Goal: Entertainment & Leisure: Consume media (video, audio)

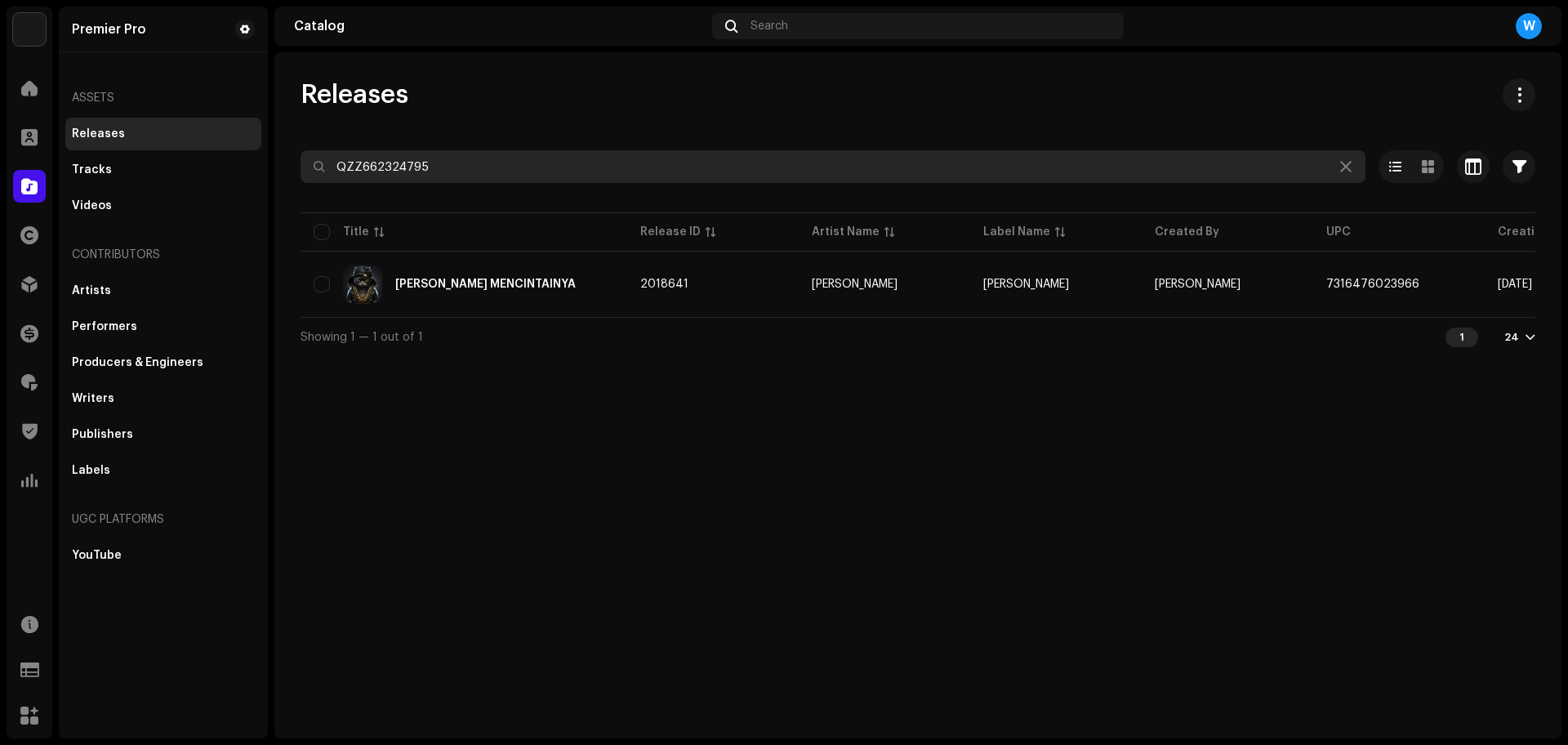
click at [500, 159] on input "QZZ662324795" at bounding box center [833, 167] width 1065 height 33
paste input "488"
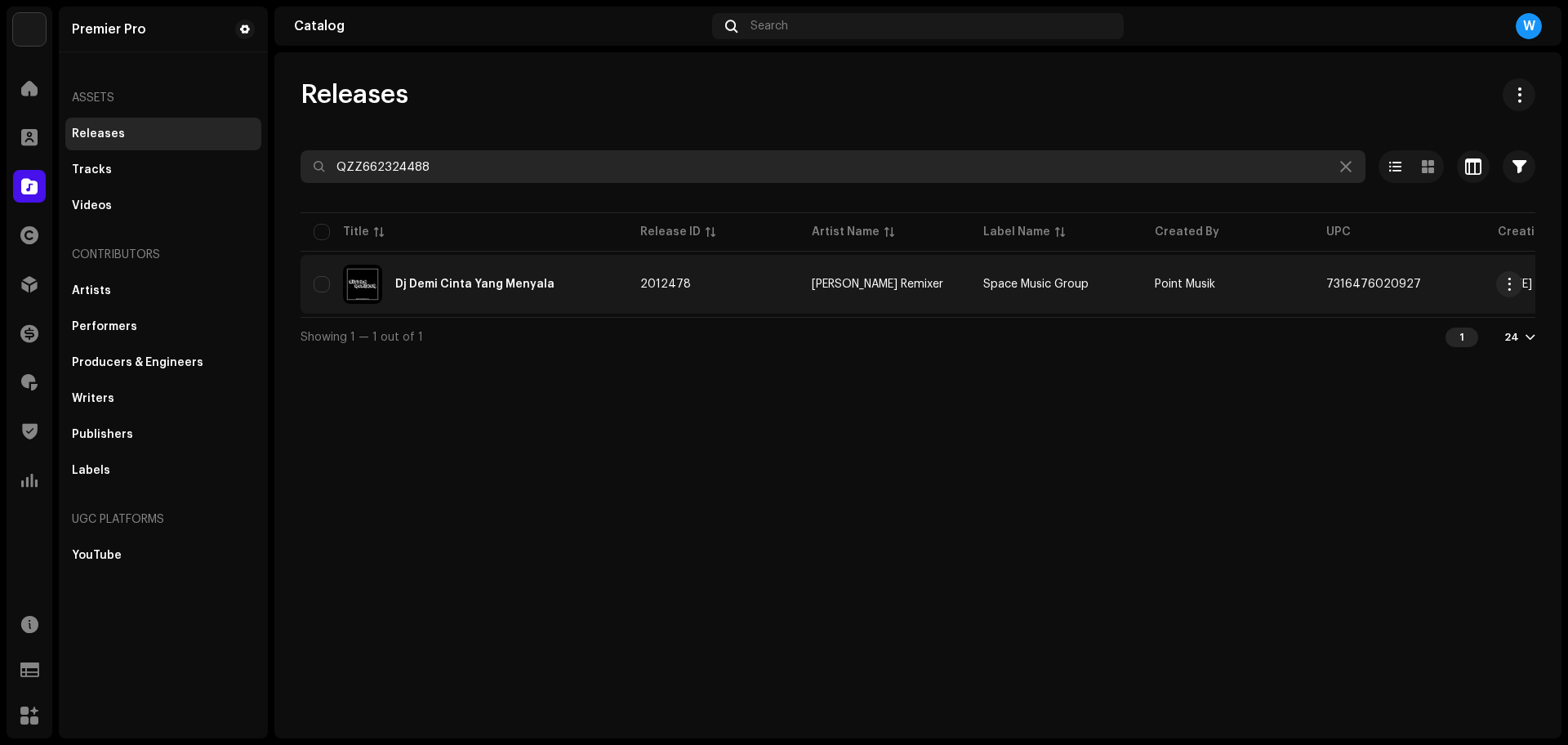
type input "QZZ662324488"
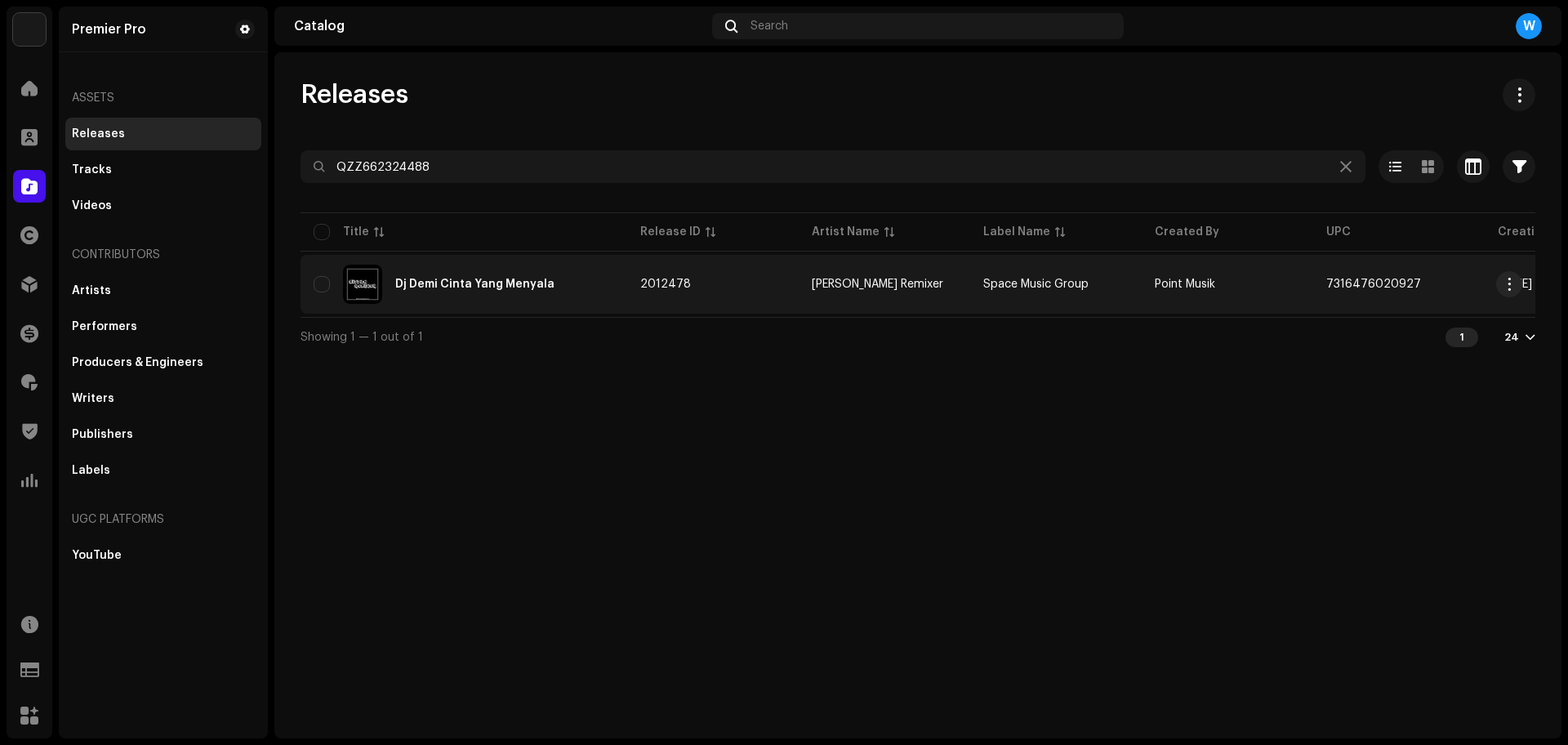
click at [503, 273] on div "Dj Demi Cinta Yang Menyala" at bounding box center [464, 283] width 301 height 39
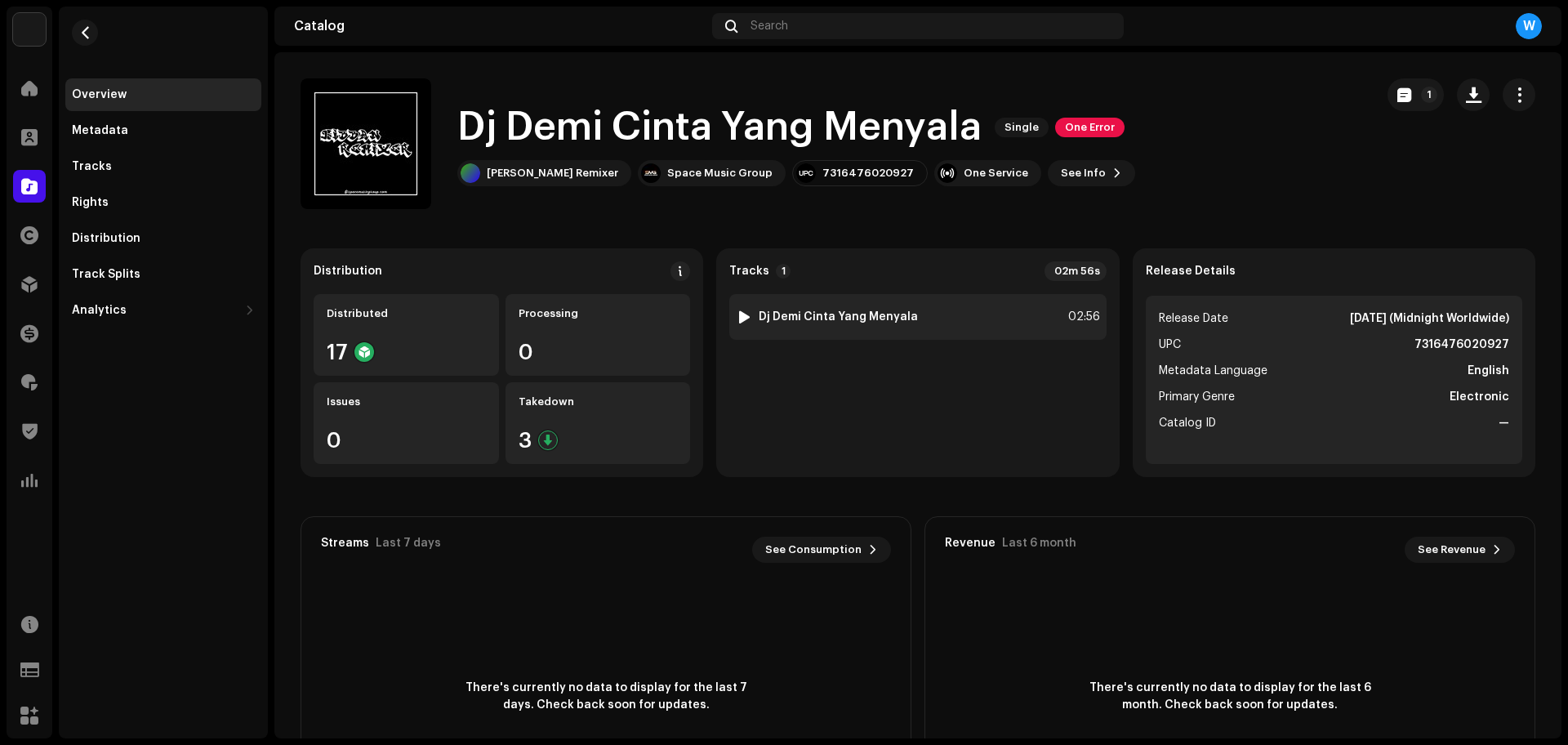
click at [741, 317] on div at bounding box center [744, 317] width 12 height 13
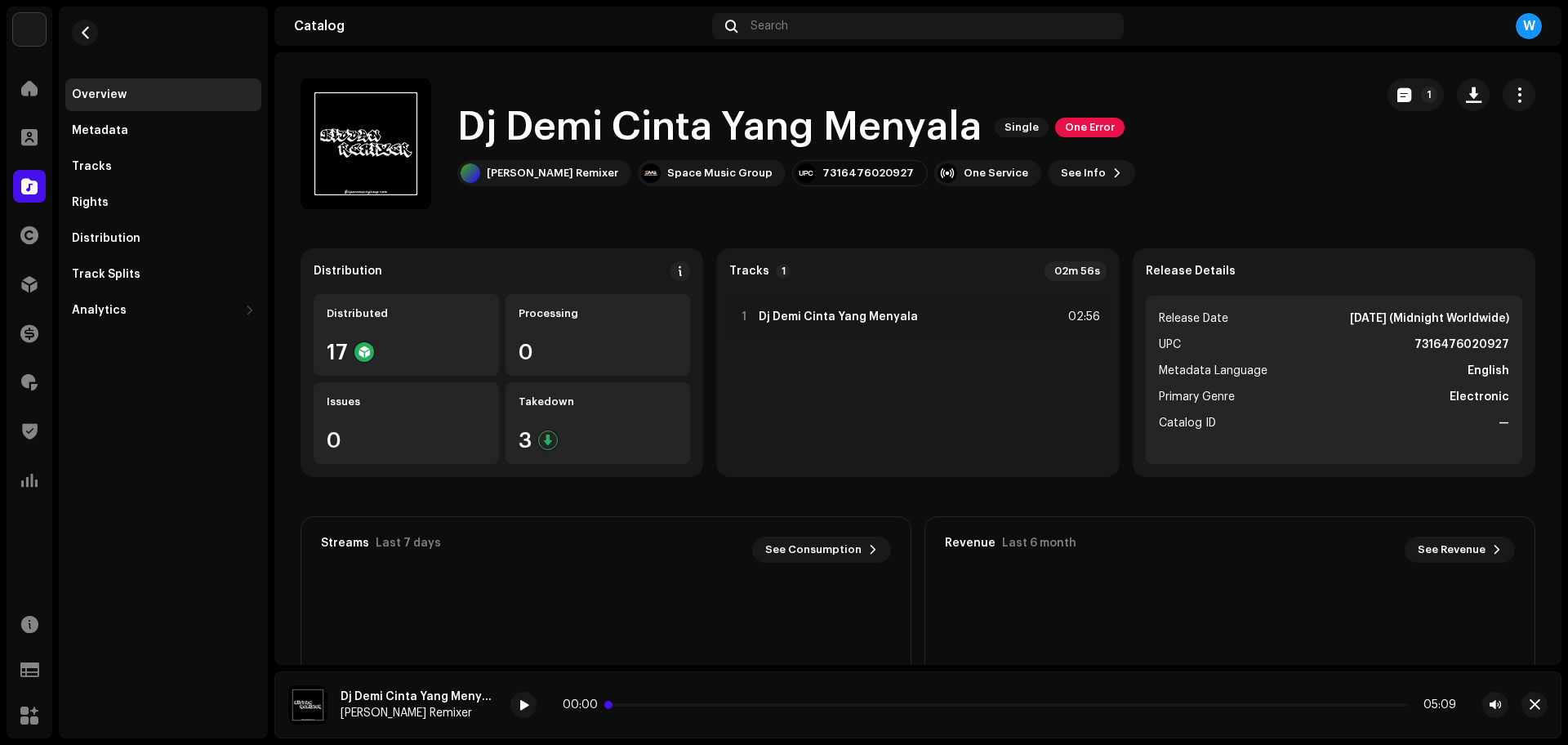
click at [671, 704] on p-slider at bounding box center [1009, 705] width 797 height 3
click at [511, 706] on div at bounding box center [523, 705] width 26 height 26
drag, startPoint x: 1215, startPoint y: 530, endPoint x: 1267, endPoint y: 536, distance: 52.3
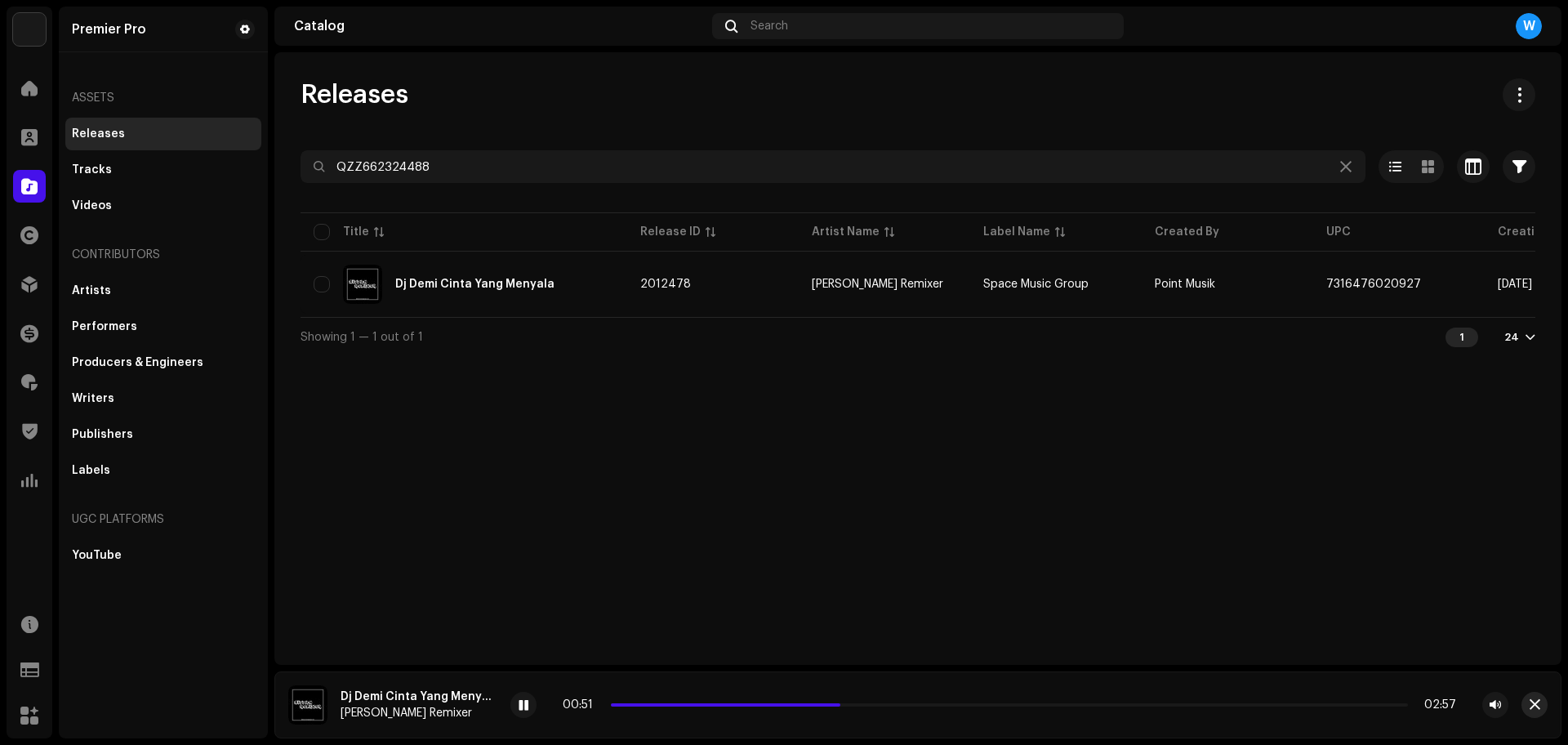
click at [1546, 705] on button "button" at bounding box center [1535, 705] width 26 height 26
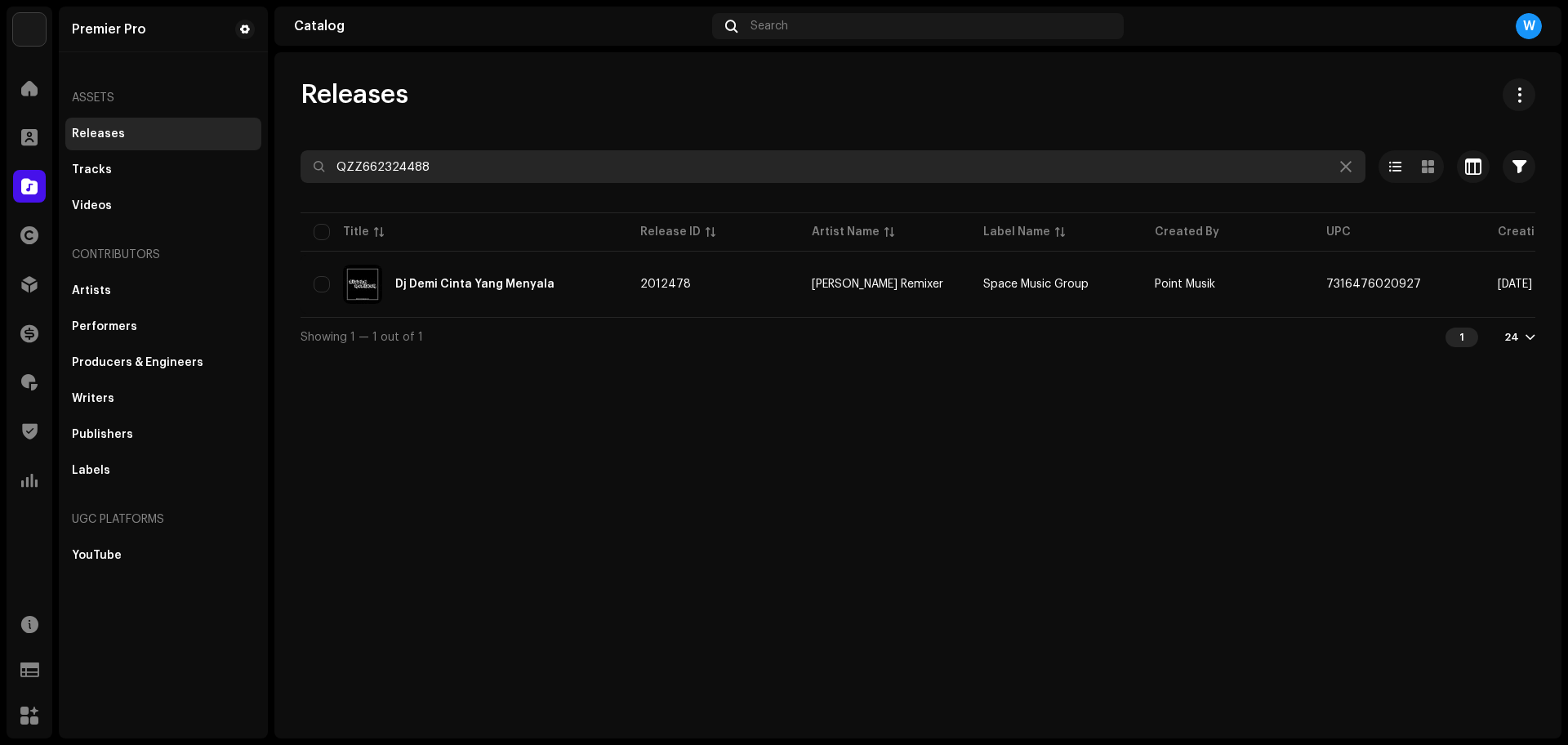
click at [822, 160] on input "QZZ662324488" at bounding box center [833, 167] width 1065 height 33
paste input "37"
type input "QZZ662324437"
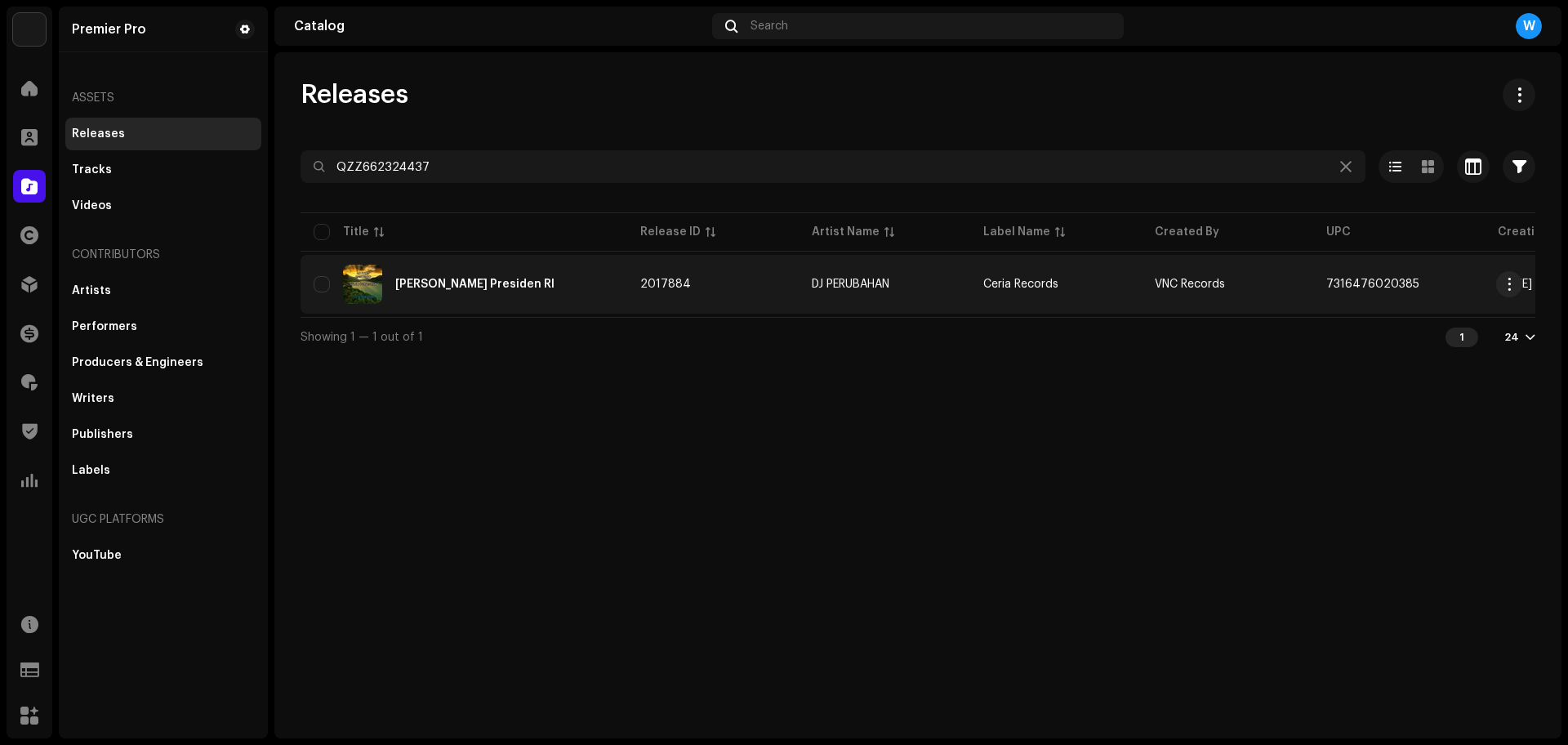
click at [532, 274] on div "[PERSON_NAME] Presiden RI" at bounding box center [464, 283] width 301 height 39
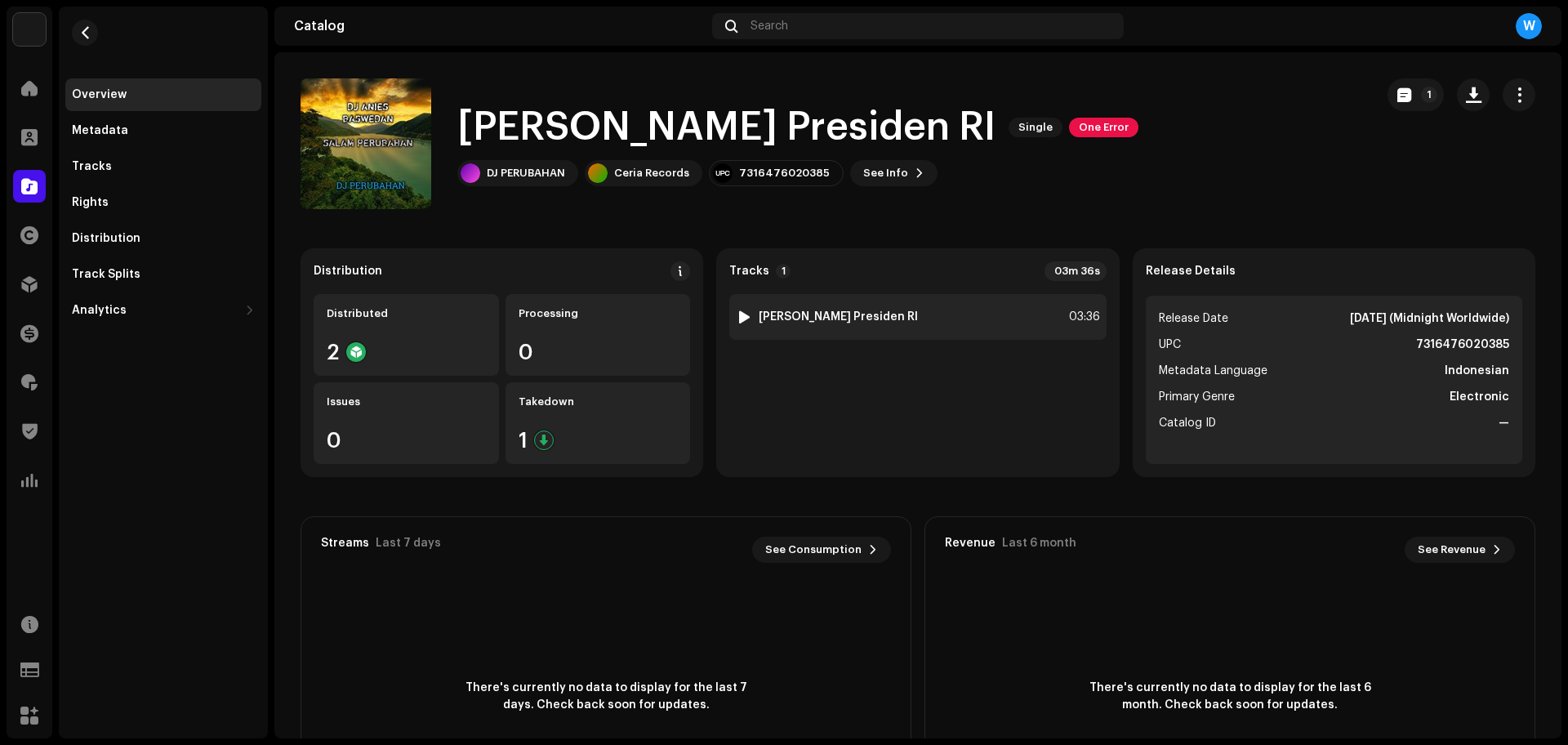
click at [744, 315] on div at bounding box center [744, 317] width 12 height 13
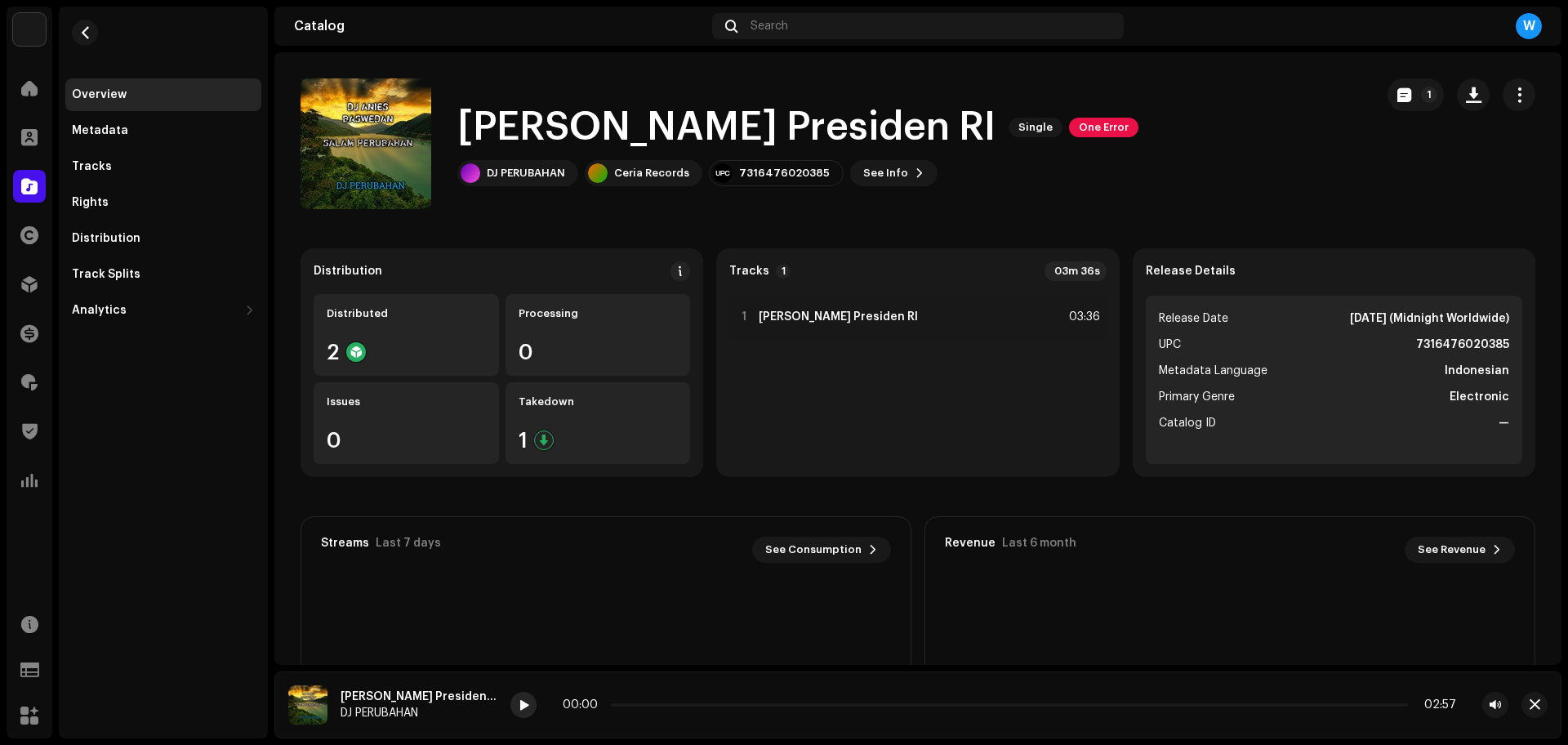
click at [519, 708] on span at bounding box center [523, 706] width 10 height 13
click at [510, 713] on div at bounding box center [523, 705] width 26 height 26
click at [656, 605] on div "There's currently no data to display for the last 7 days. Check back soon for u…" at bounding box center [606, 696] width 609 height 229
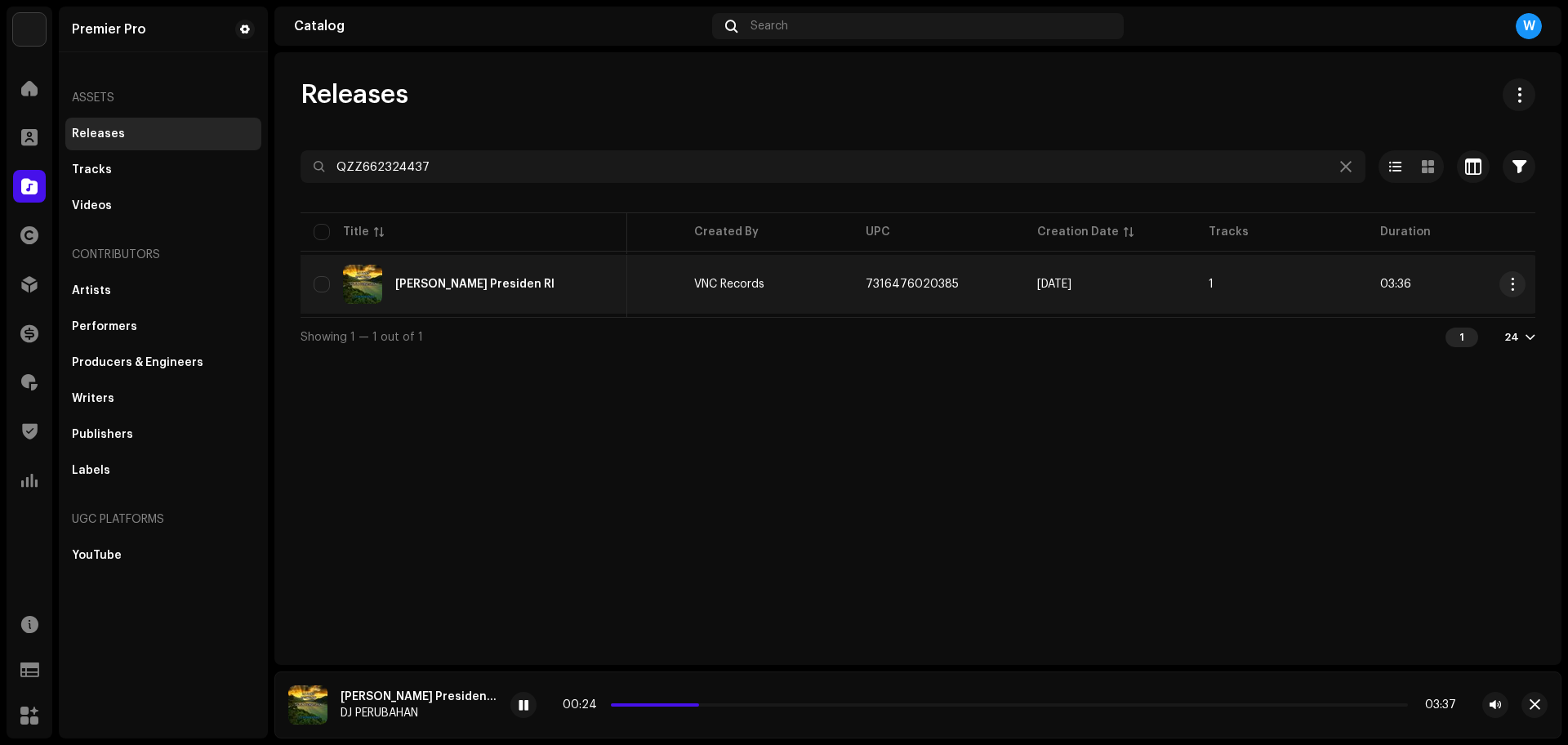
scroll to position [0, 464]
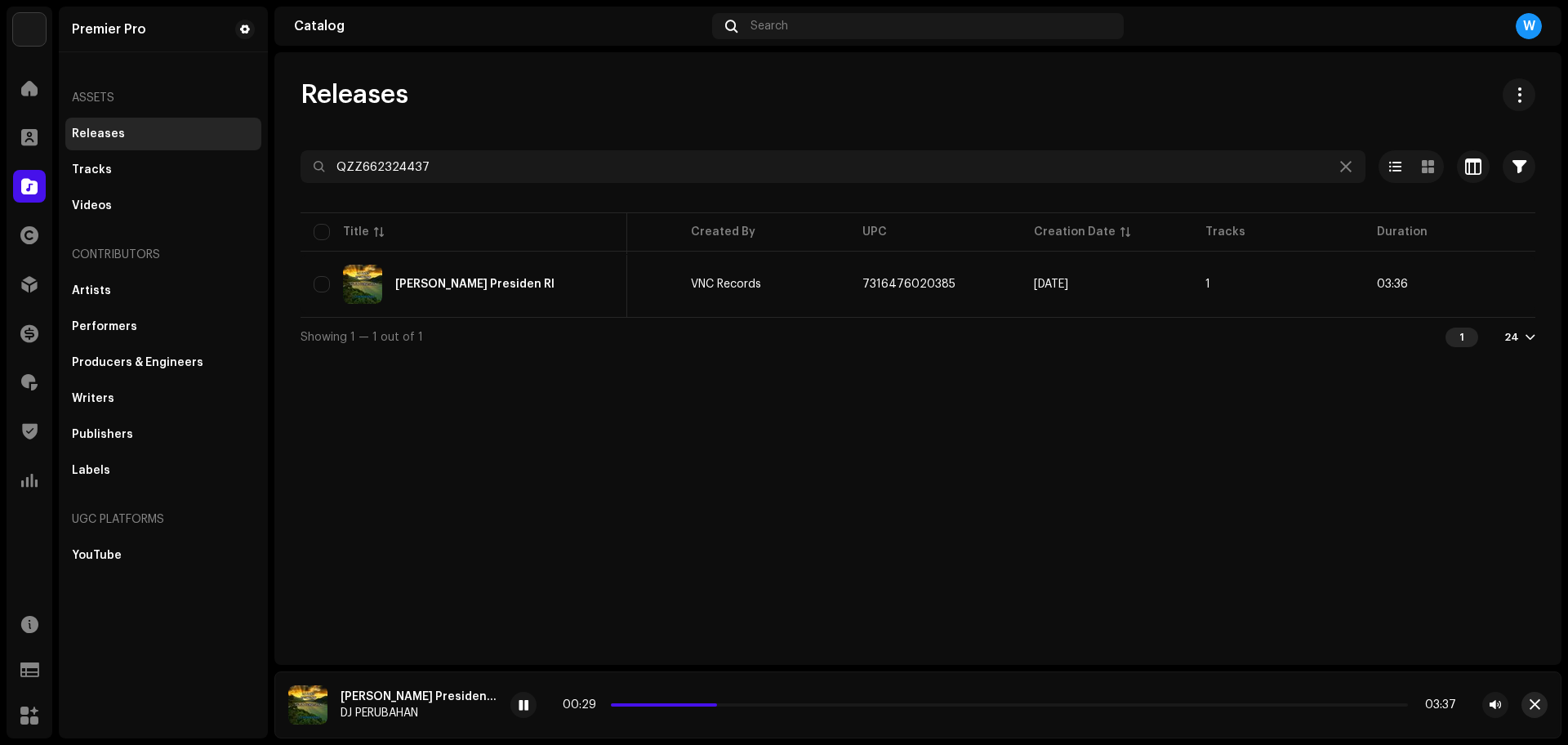
click at [1531, 707] on span "button" at bounding box center [1535, 705] width 11 height 13
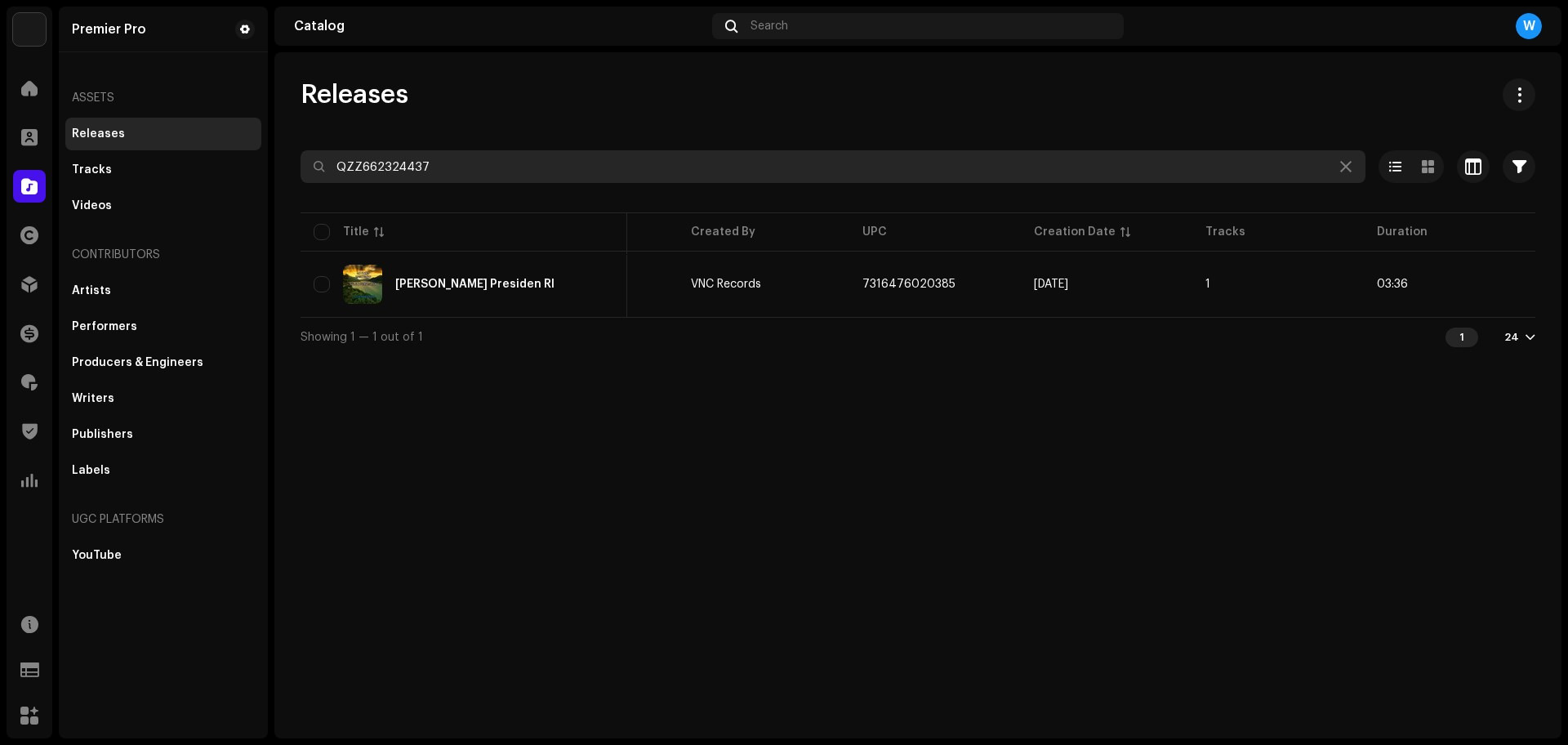
click at [638, 152] on input "QZZ662324437" at bounding box center [833, 167] width 1065 height 33
paste input "5663"
type input "QZZ662325663"
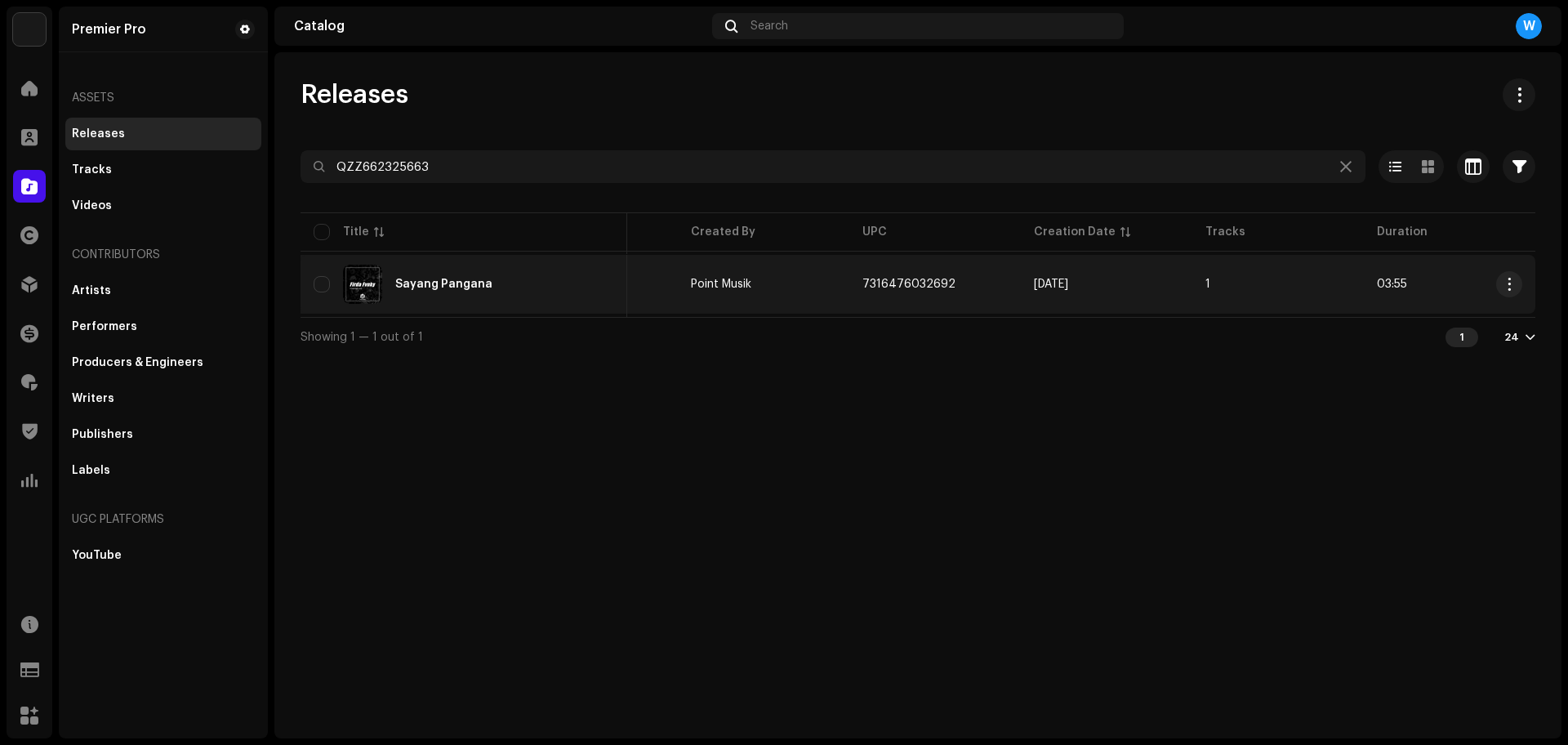
click at [431, 306] on td "Sayang Pangana" at bounding box center [464, 284] width 327 height 59
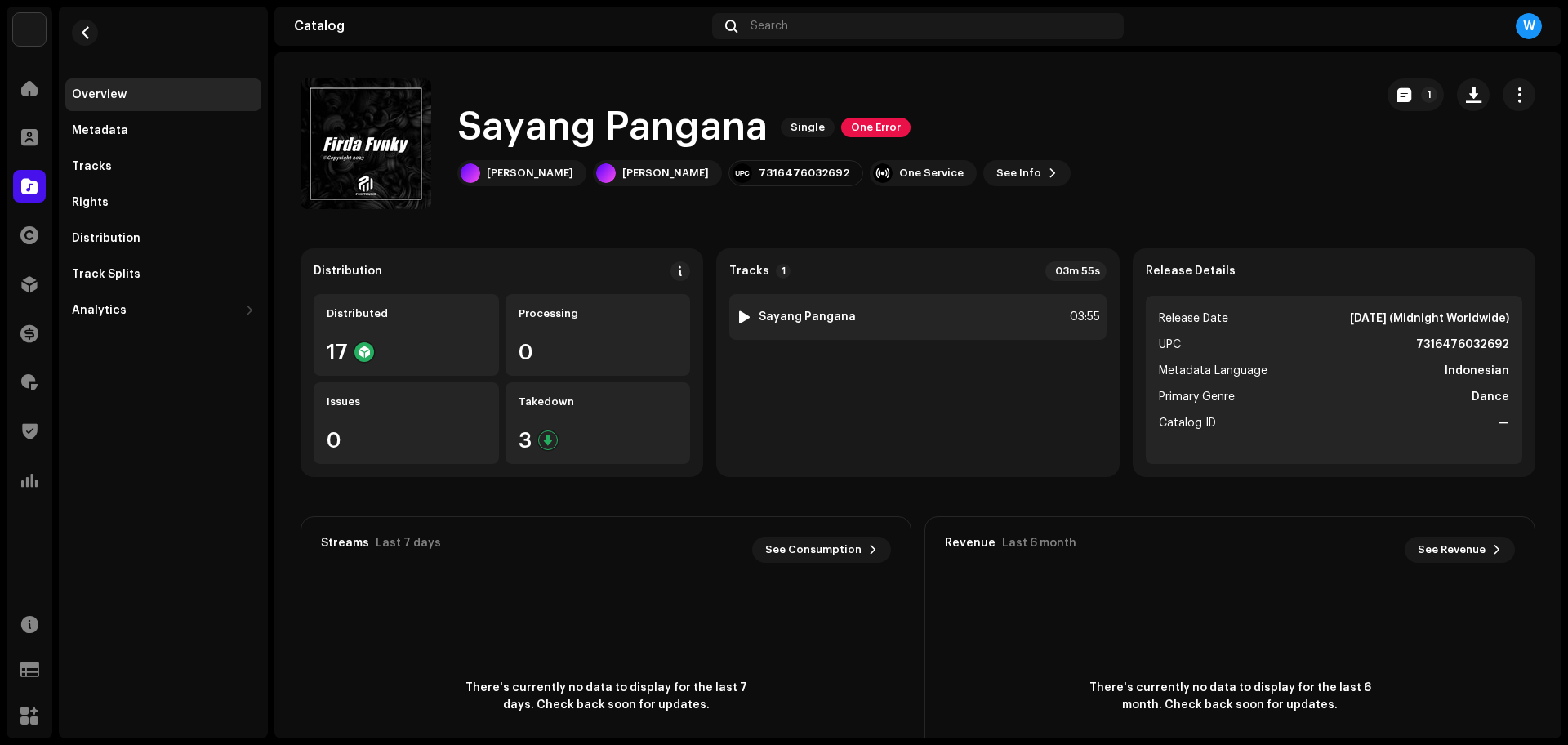
click at [738, 313] on div at bounding box center [744, 317] width 12 height 13
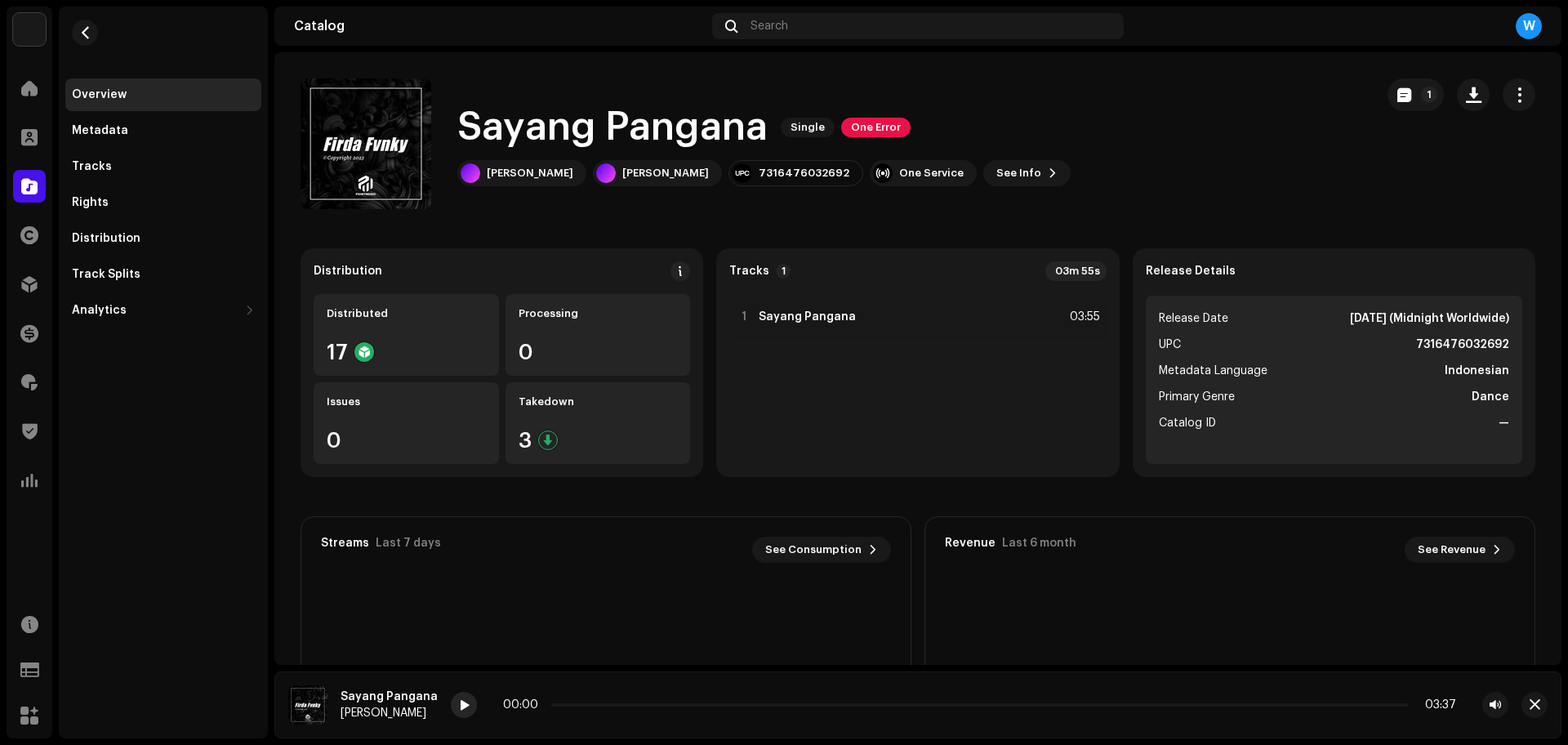
click at [459, 710] on span at bounding box center [464, 706] width 10 height 13
click at [616, 706] on p-slider at bounding box center [980, 705] width 857 height 3
click at [555, 704] on span at bounding box center [615, 705] width 127 height 3
click at [897, 704] on p-slider at bounding box center [980, 705] width 857 height 3
click at [1544, 714] on div "Sayang Pangana Firda Fvnky 02:02 03:56" at bounding box center [917, 705] width 1287 height 67
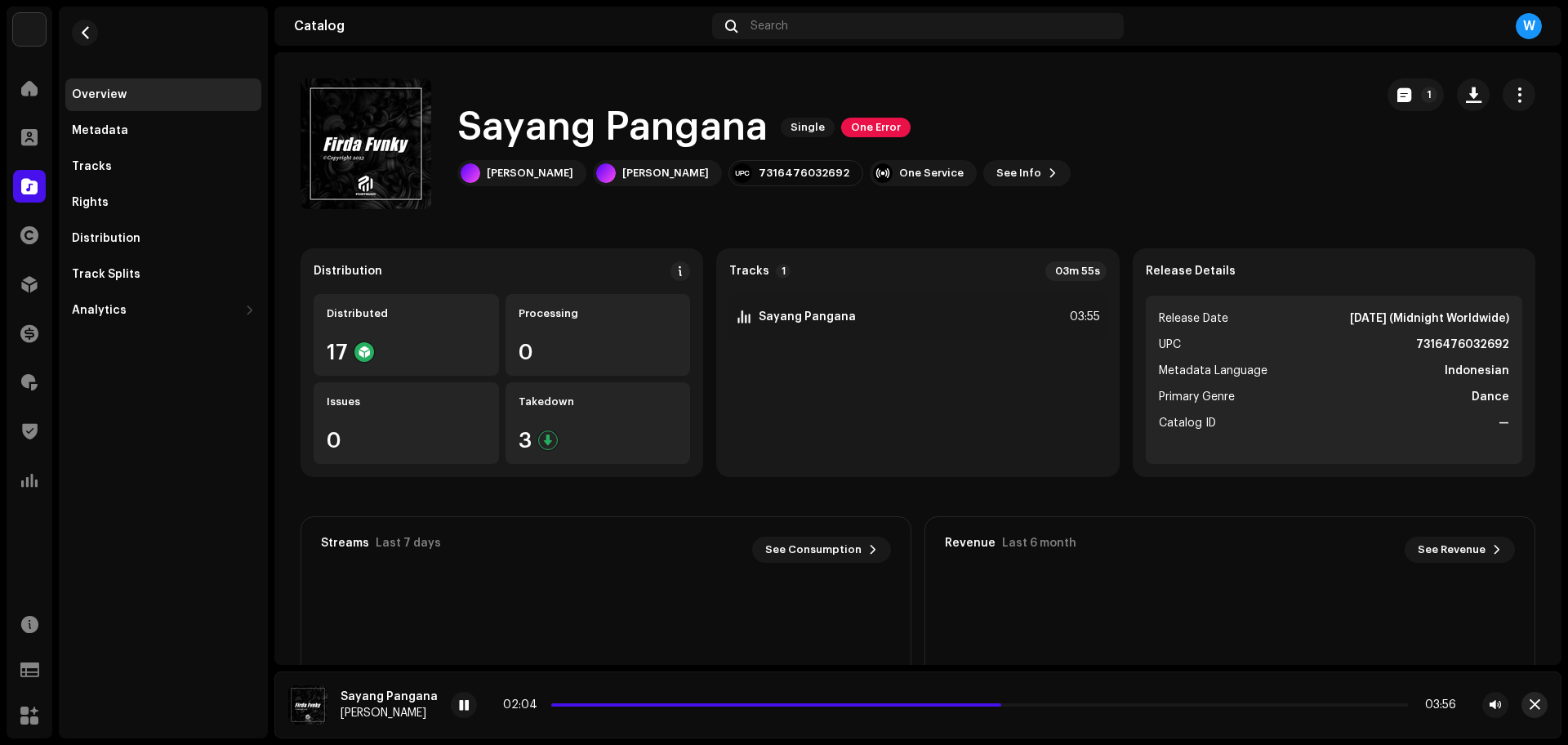
click at [1540, 711] on button "button" at bounding box center [1535, 705] width 26 height 26
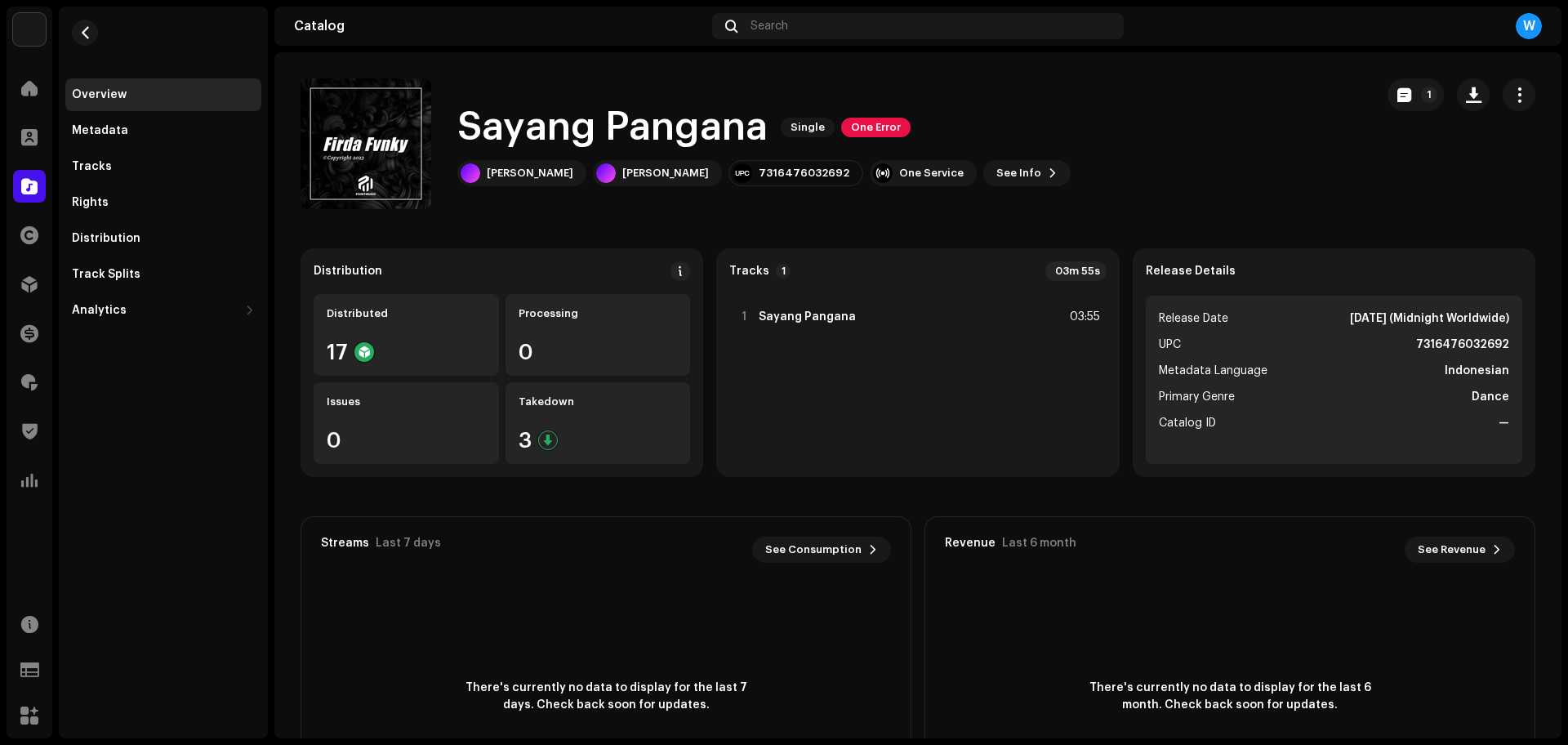
drag, startPoint x: 459, startPoint y: 110, endPoint x: 481, endPoint y: 96, distance: 26.1
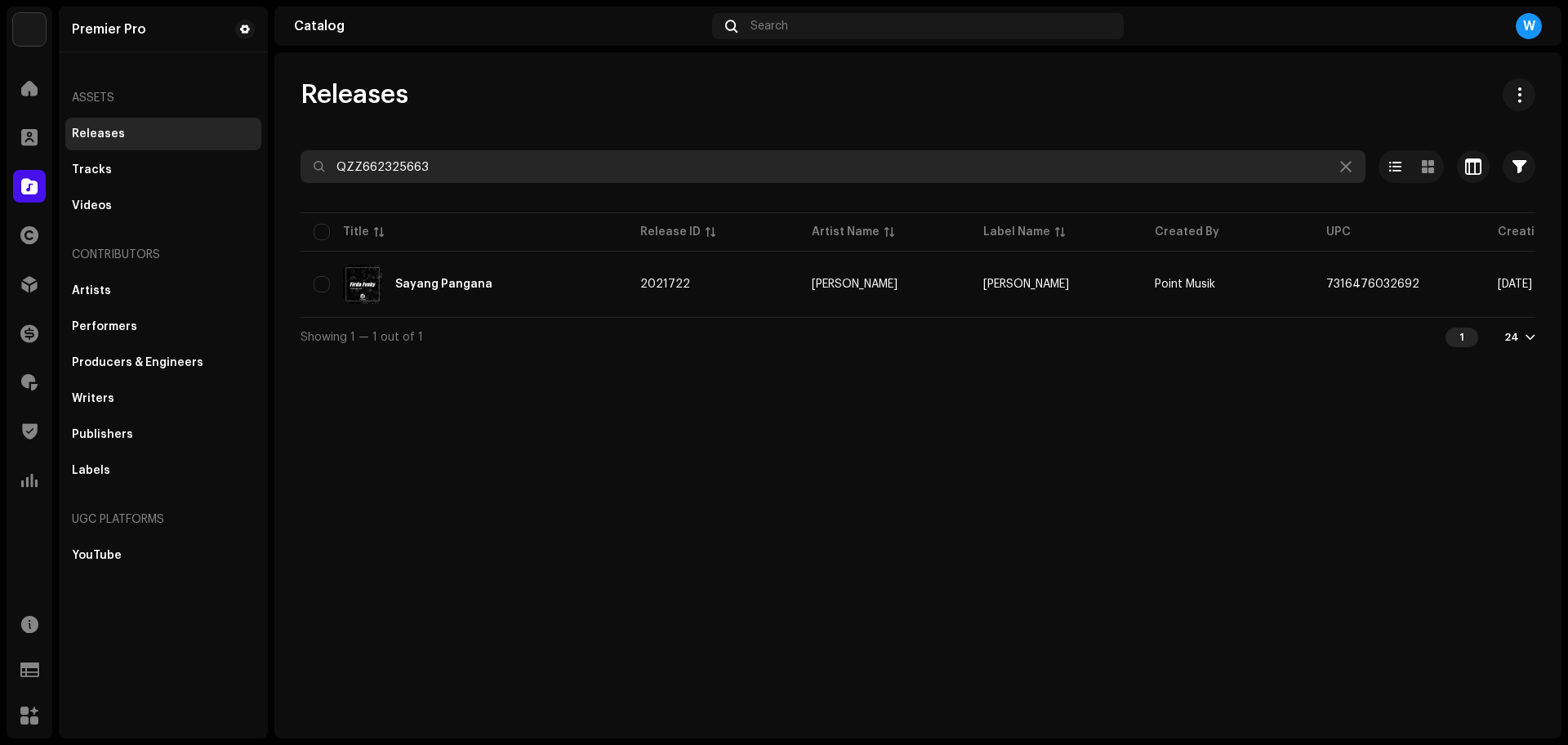
click at [460, 164] on input "QZZ662325663" at bounding box center [833, 167] width 1065 height 33
paste input "4771"
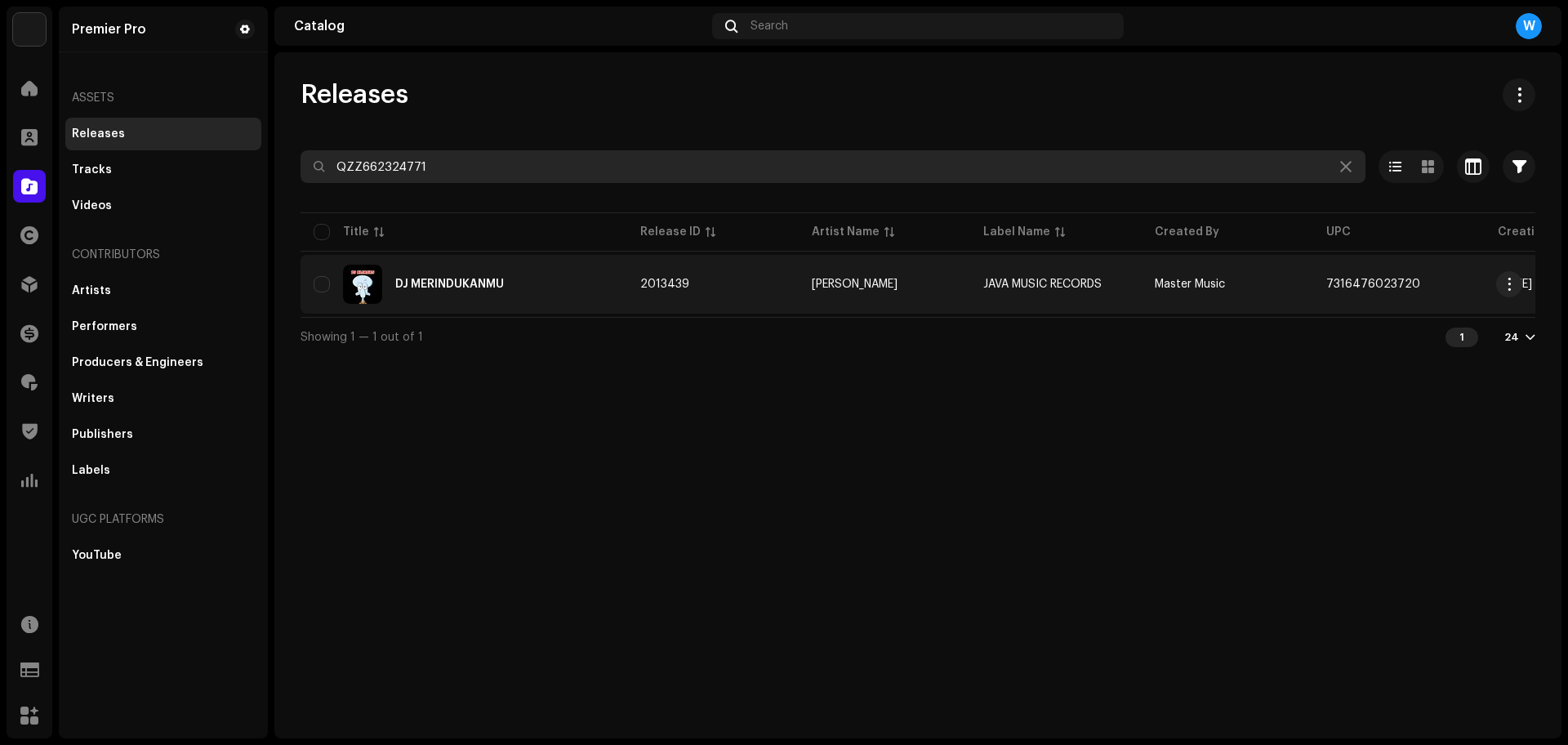
type input "QZZ662324771"
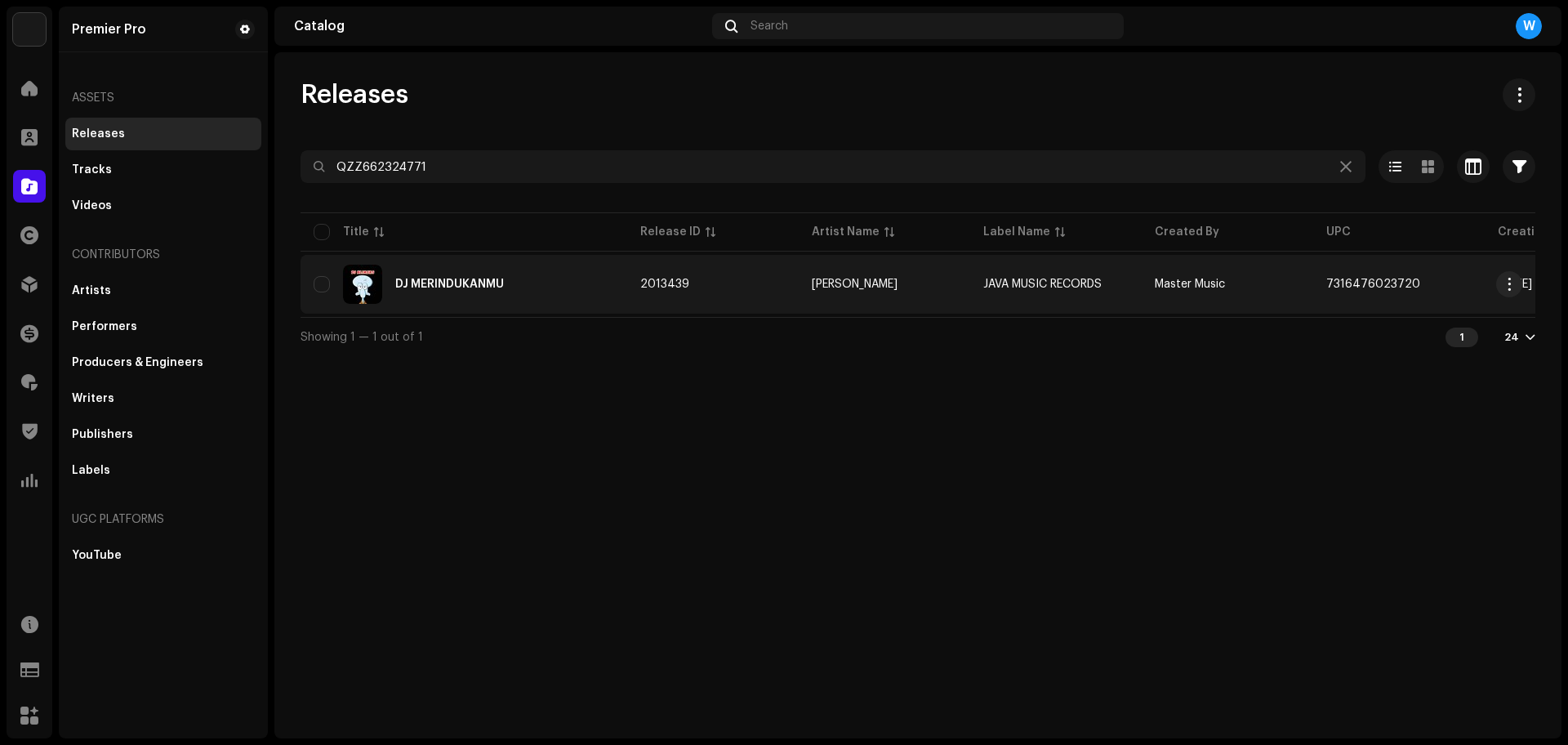
click at [551, 298] on div "DJ MERINDUKANMU" at bounding box center [464, 283] width 301 height 39
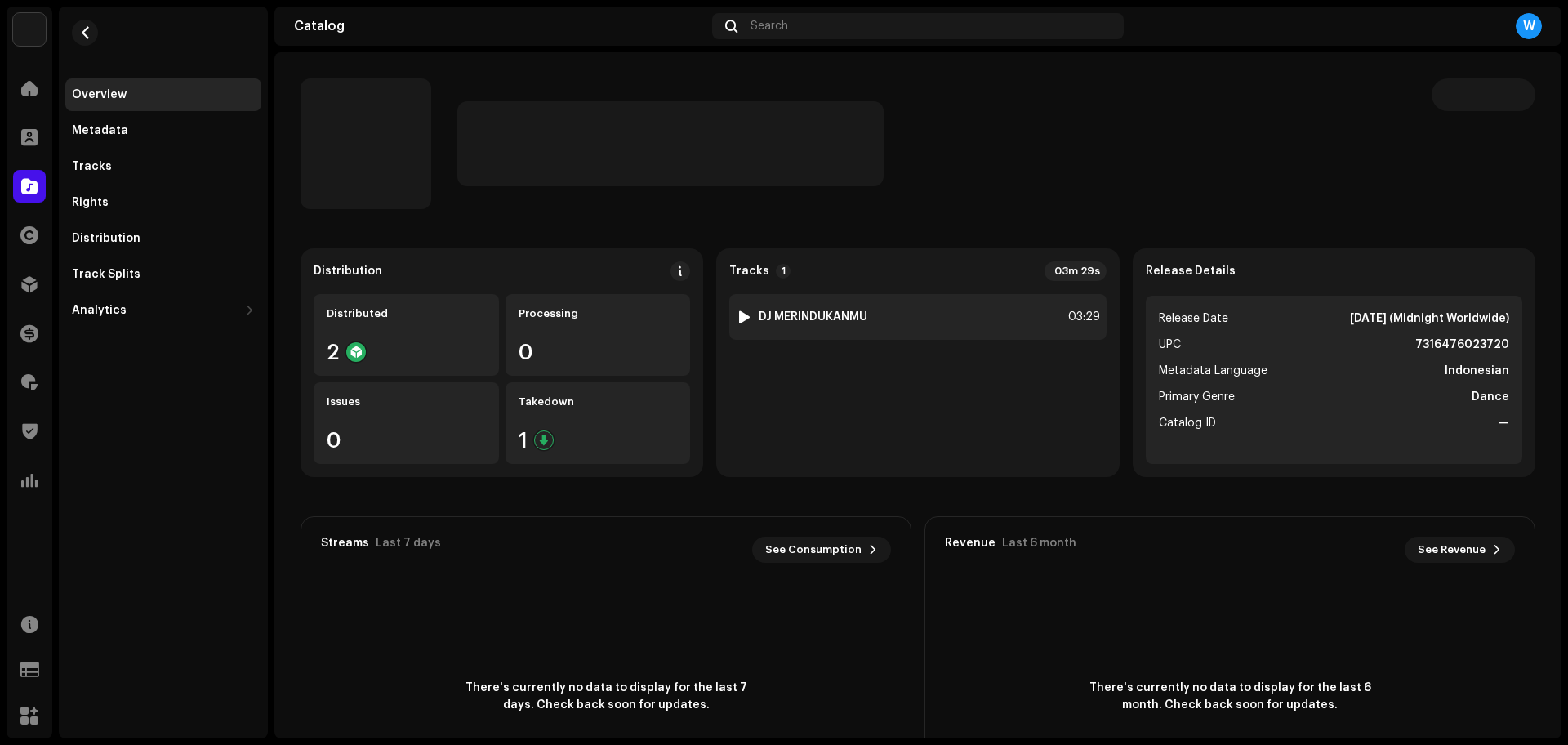
click at [741, 316] on div at bounding box center [744, 317] width 12 height 13
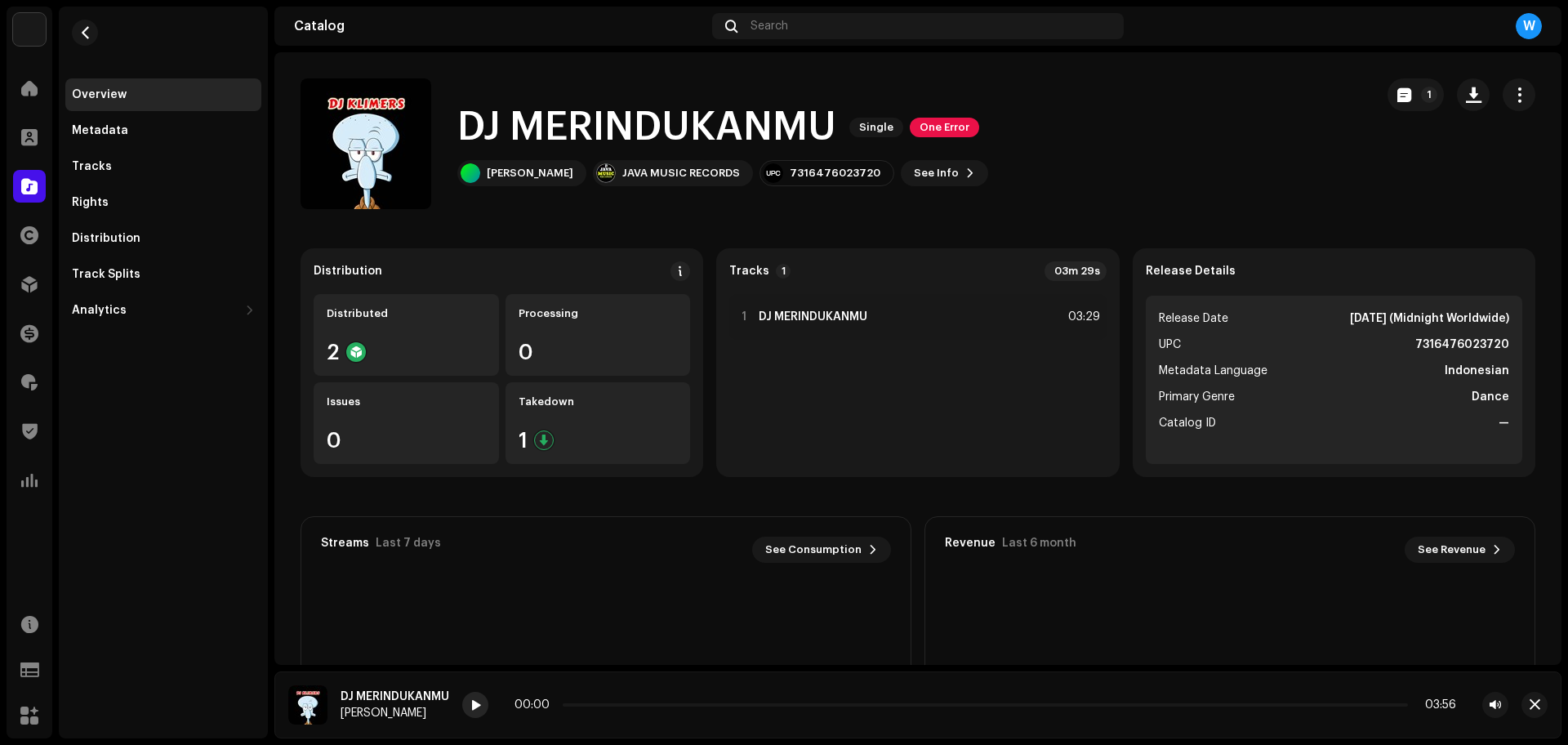
click at [474, 710] on span at bounding box center [476, 706] width 10 height 13
click at [481, 690] on div "DJ MERINDUKANMU [PERSON_NAME] 00:00 03:30" at bounding box center [917, 705] width 1287 height 67
click at [479, 695] on div at bounding box center [476, 705] width 26 height 26
click at [637, 705] on div "00:09 03:30" at bounding box center [985, 705] width 941 height 13
click at [637, 705] on p-slider at bounding box center [986, 705] width 846 height 3
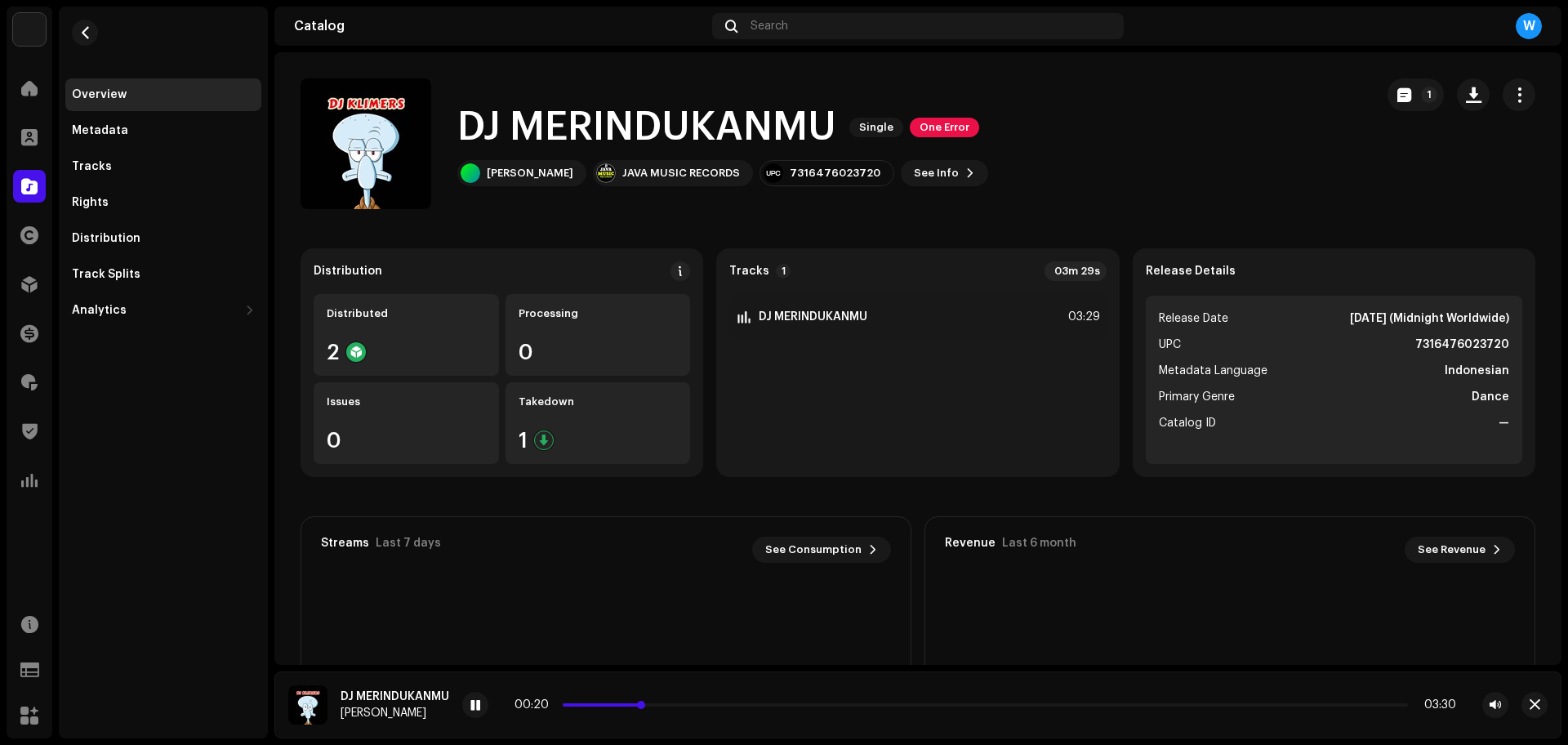
click at [771, 704] on p-slider at bounding box center [986, 705] width 846 height 3
click at [1538, 707] on span "button" at bounding box center [1535, 705] width 11 height 13
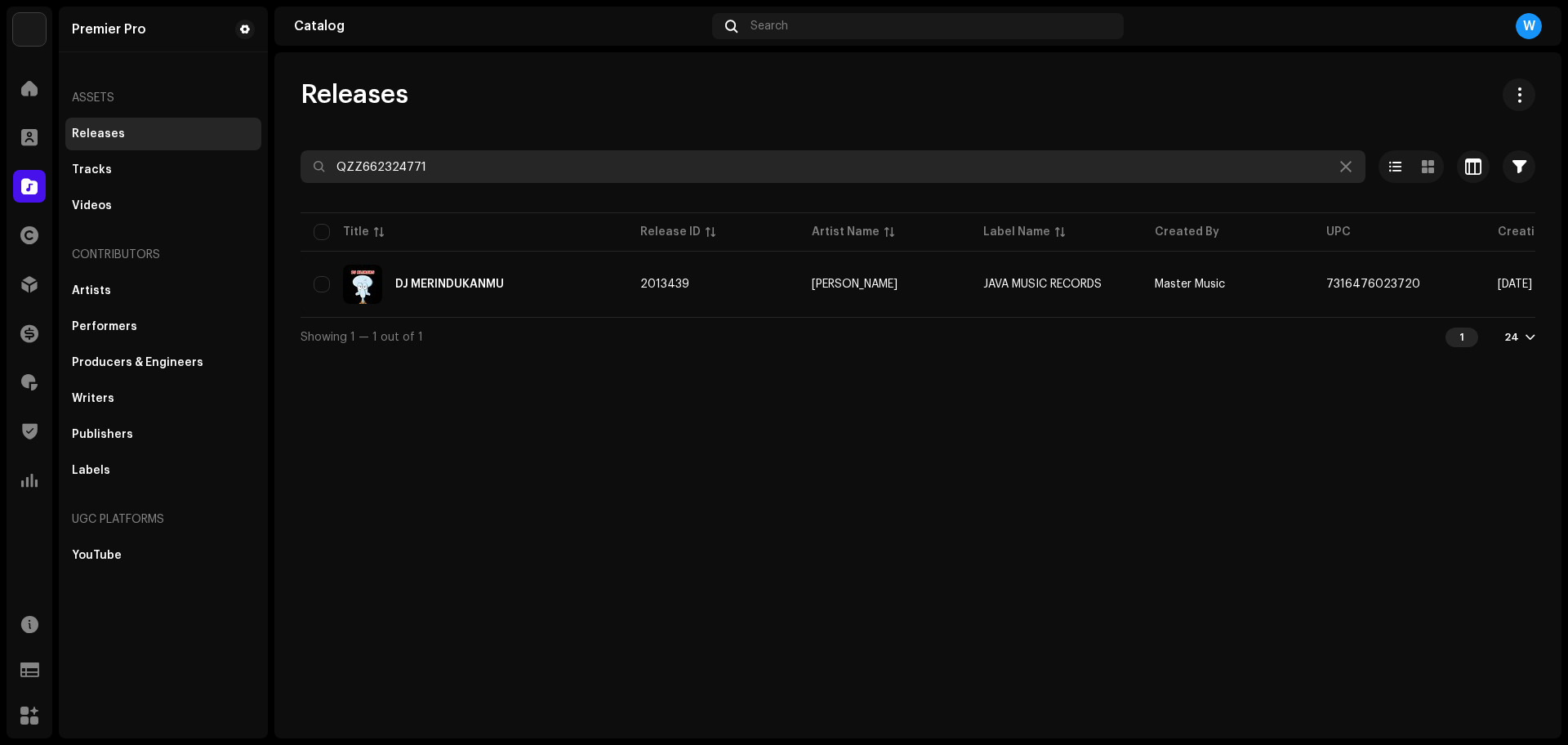
click at [424, 170] on input "QZZ662324771" at bounding box center [833, 167] width 1065 height 33
paste input "5776"
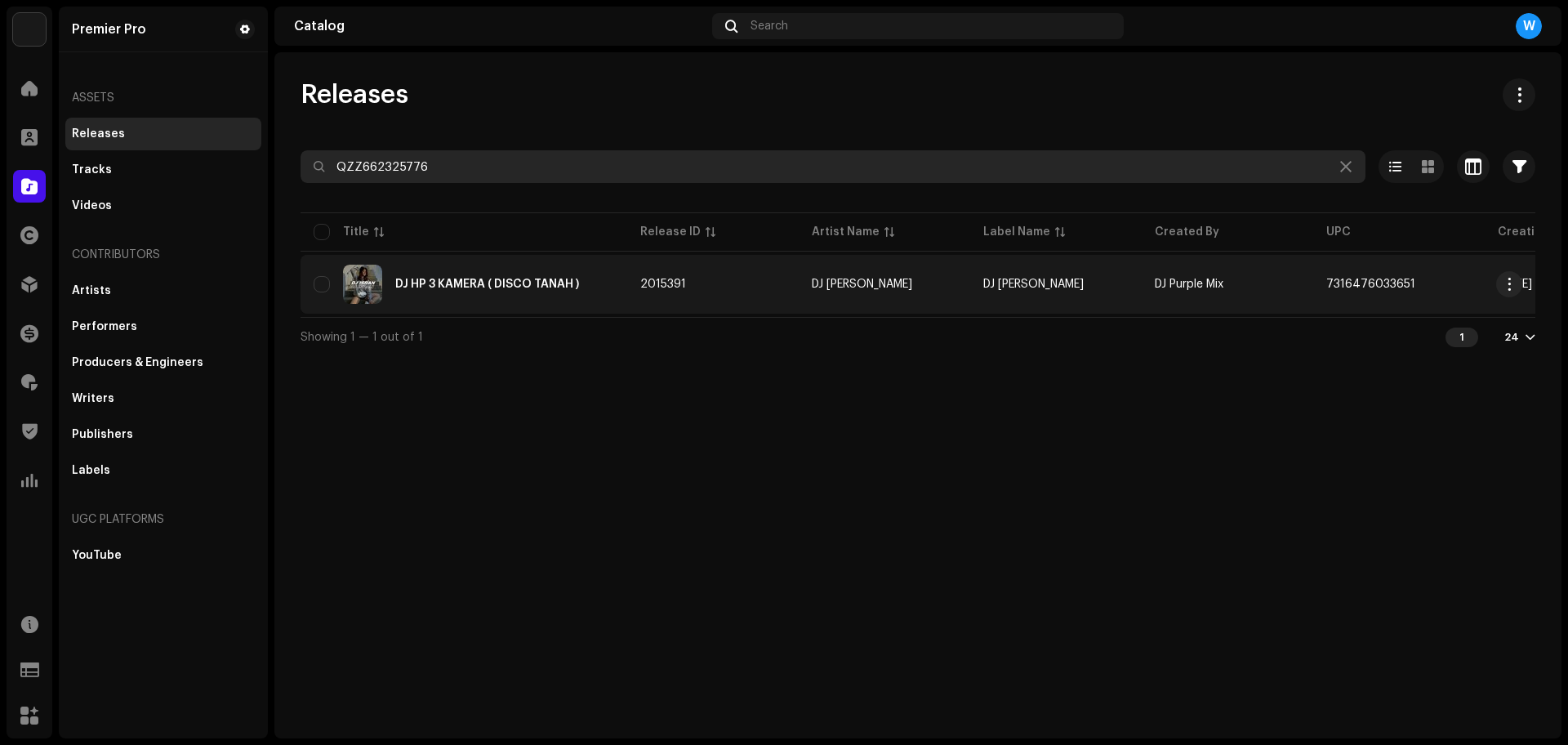
type input "QZZ662325776"
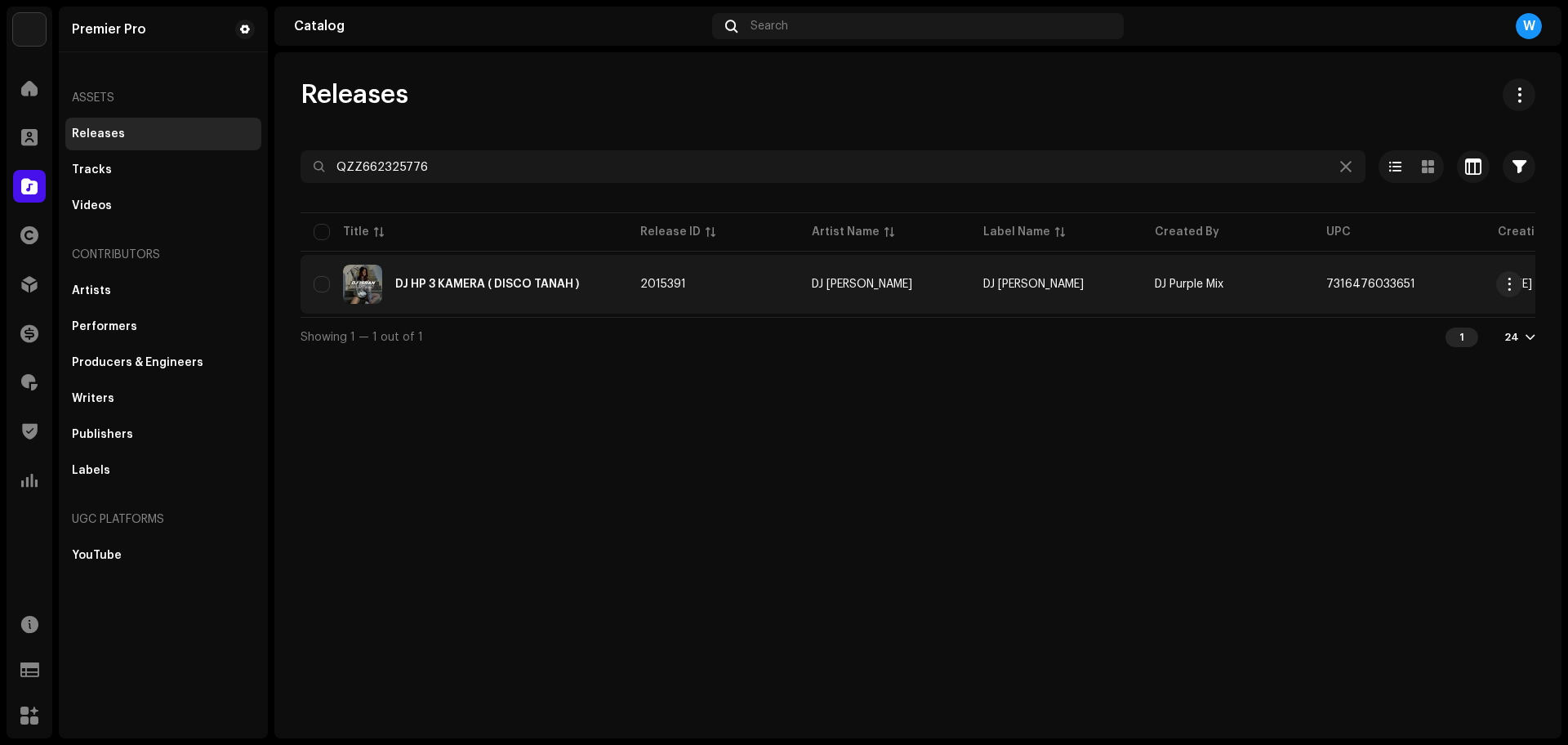
click at [456, 273] on div "DJ HP 3 KAMERA ( DISCO TANAH )" at bounding box center [464, 283] width 301 height 39
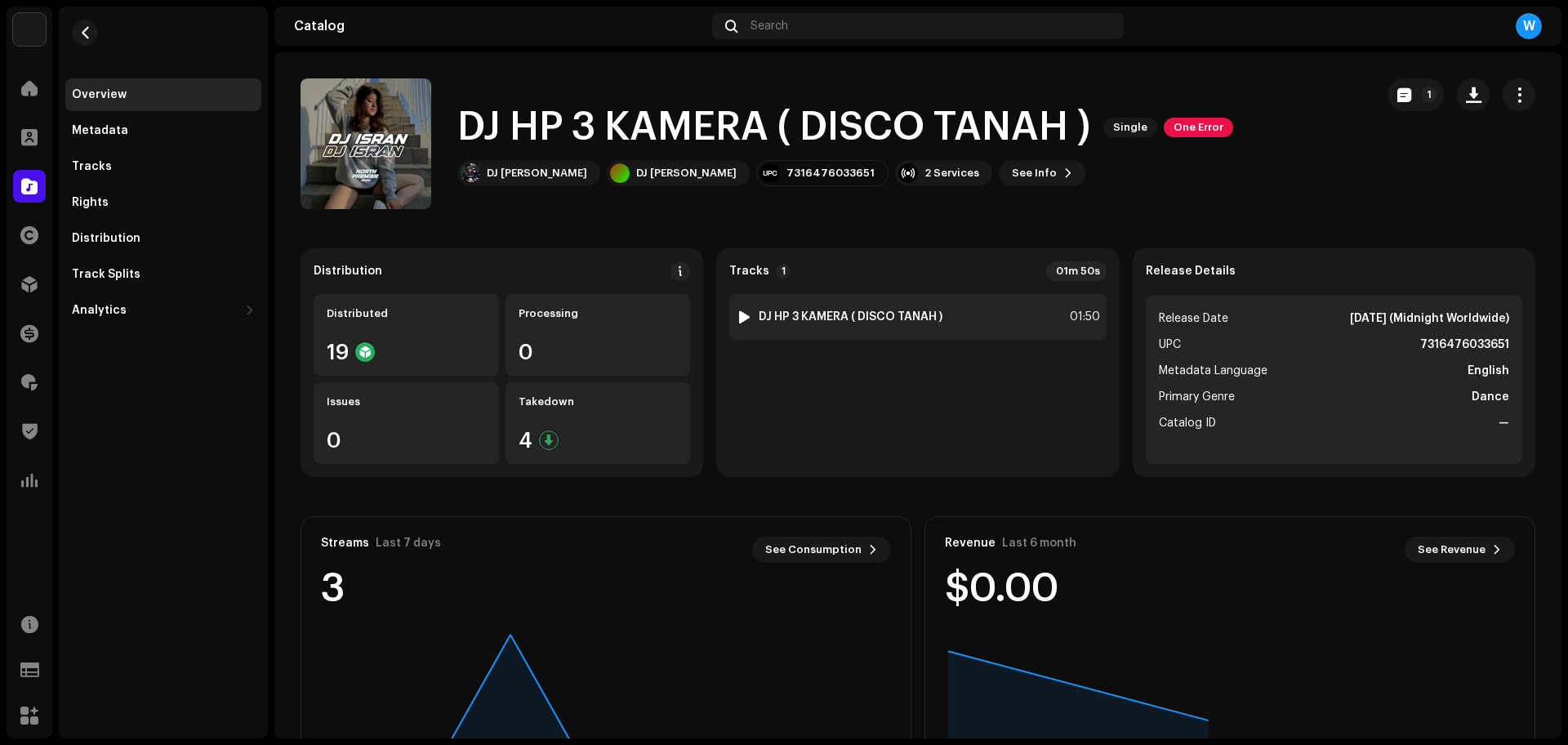
click at [738, 319] on div at bounding box center [744, 317] width 12 height 13
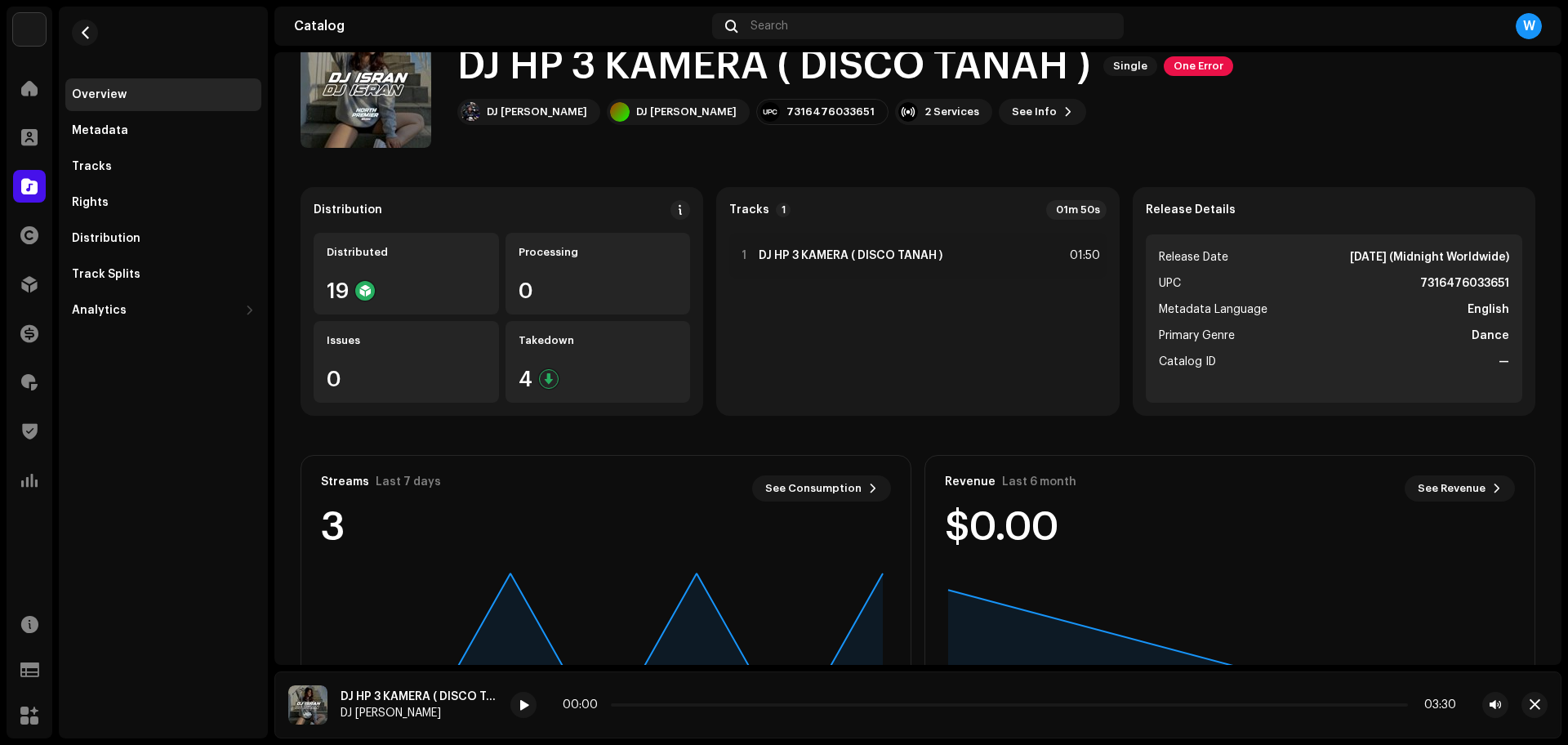
scroll to position [102, 0]
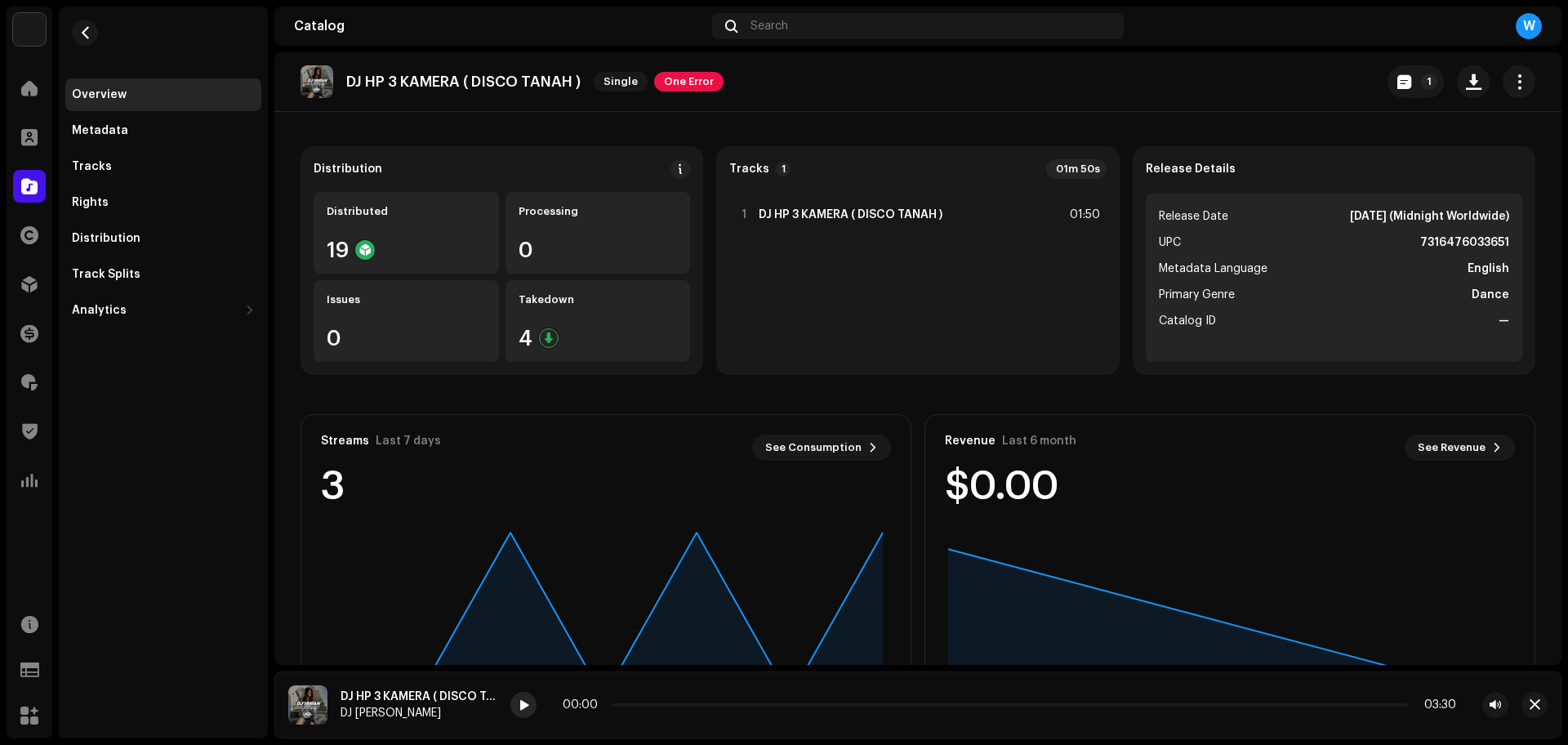
click at [523, 704] on span at bounding box center [523, 706] width 10 height 13
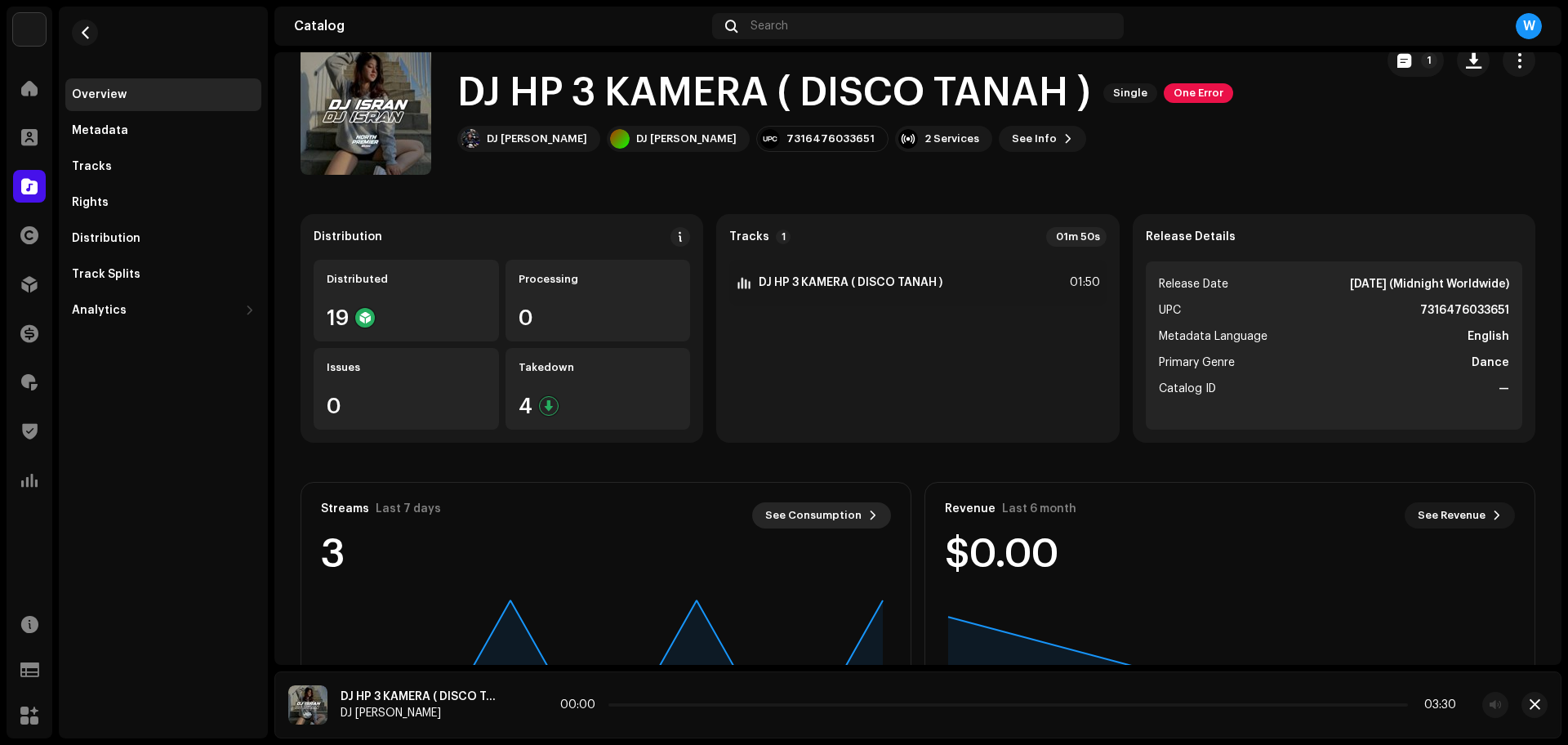
scroll to position [0, 0]
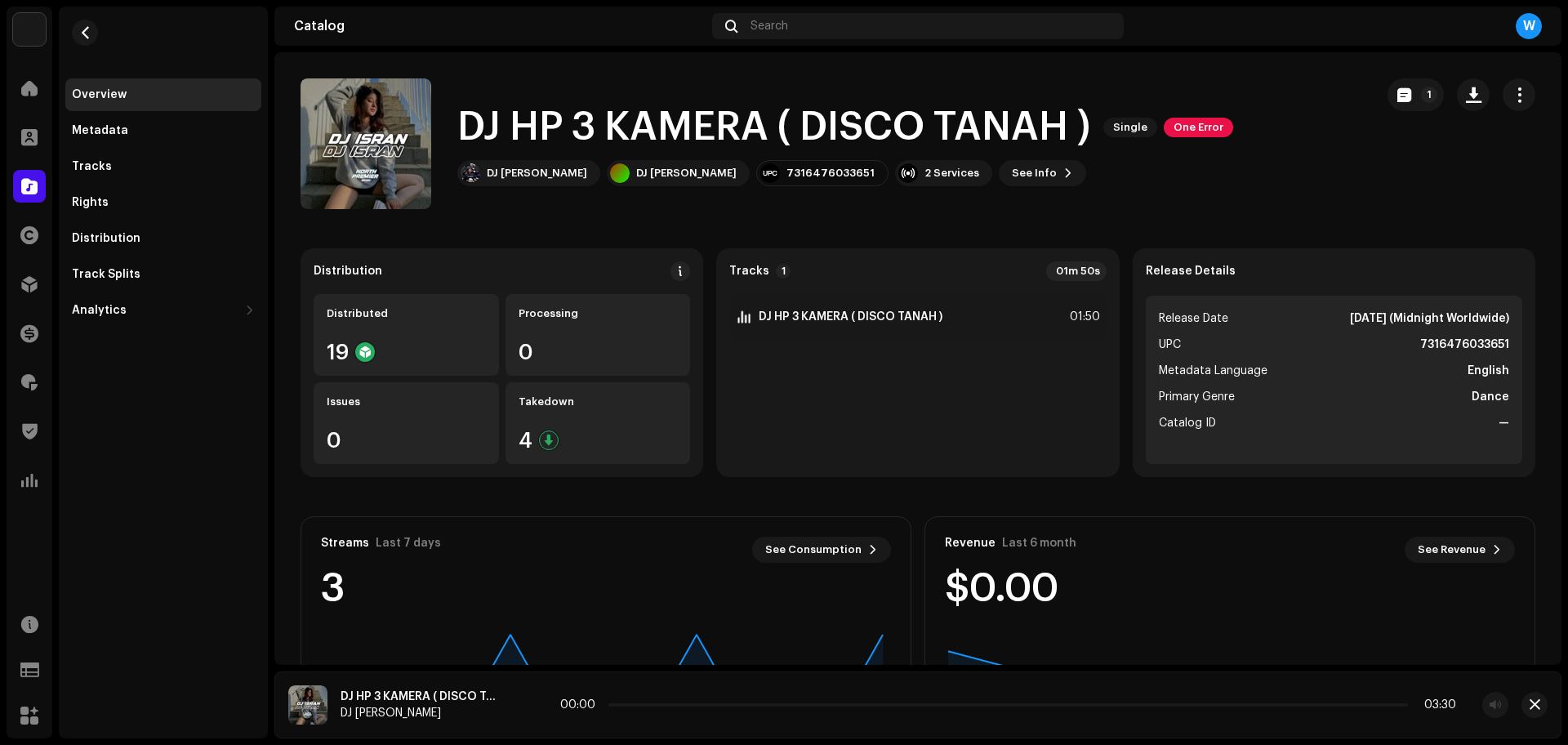
drag, startPoint x: 837, startPoint y: 247, endPoint x: 860, endPoint y: 230, distance: 28.6
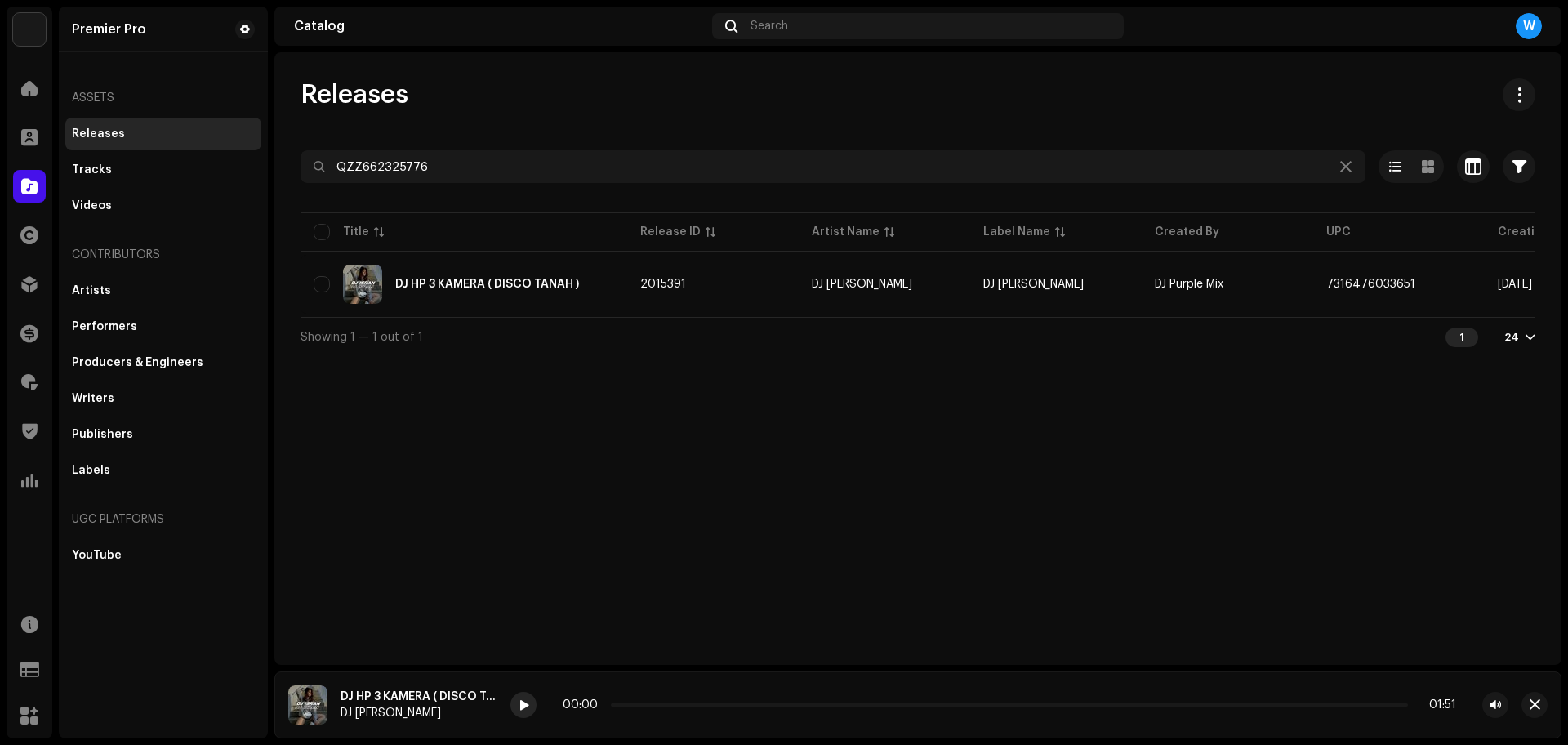
click at [521, 707] on span at bounding box center [523, 706] width 10 height 13
click at [704, 704] on p-slider at bounding box center [1009, 705] width 797 height 3
click at [743, 705] on p-slider at bounding box center [1009, 705] width 797 height 3
click at [1530, 710] on span "button" at bounding box center [1535, 705] width 11 height 13
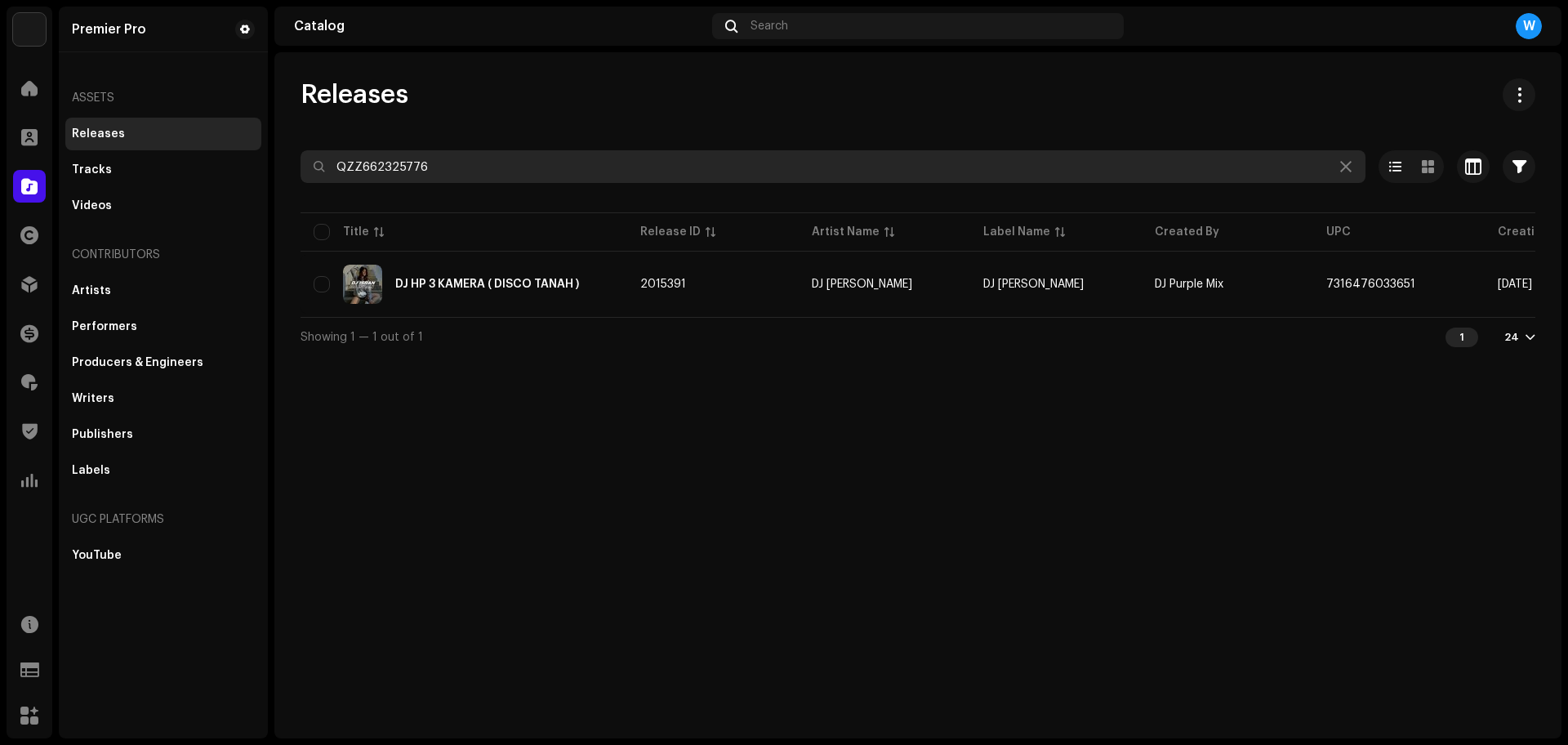
click at [413, 157] on input "QZZ662325776" at bounding box center [833, 167] width 1065 height 33
paste input "993"
type input "QZZ662325993"
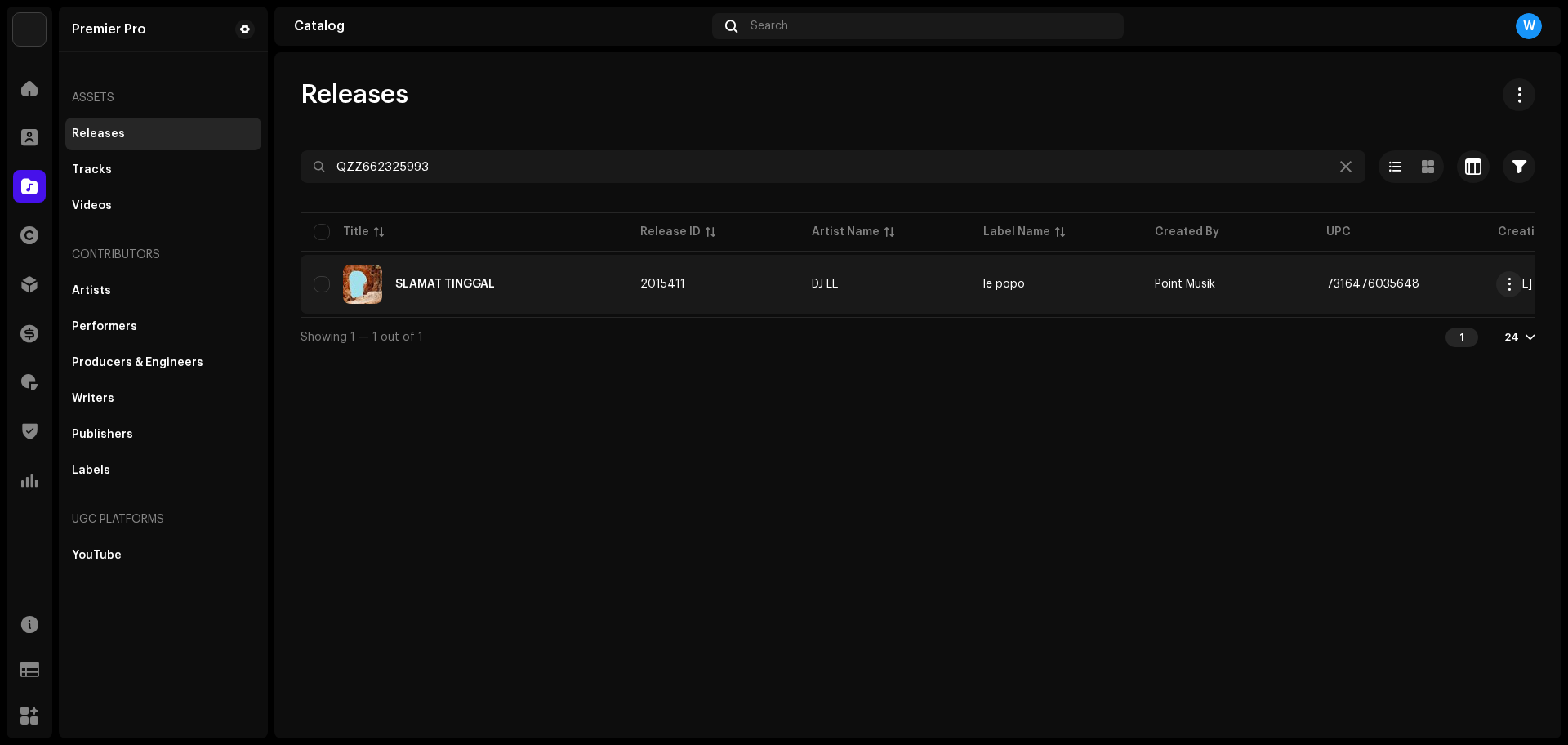
click at [476, 292] on div "SLAMAT TINGGAL" at bounding box center [464, 283] width 301 height 39
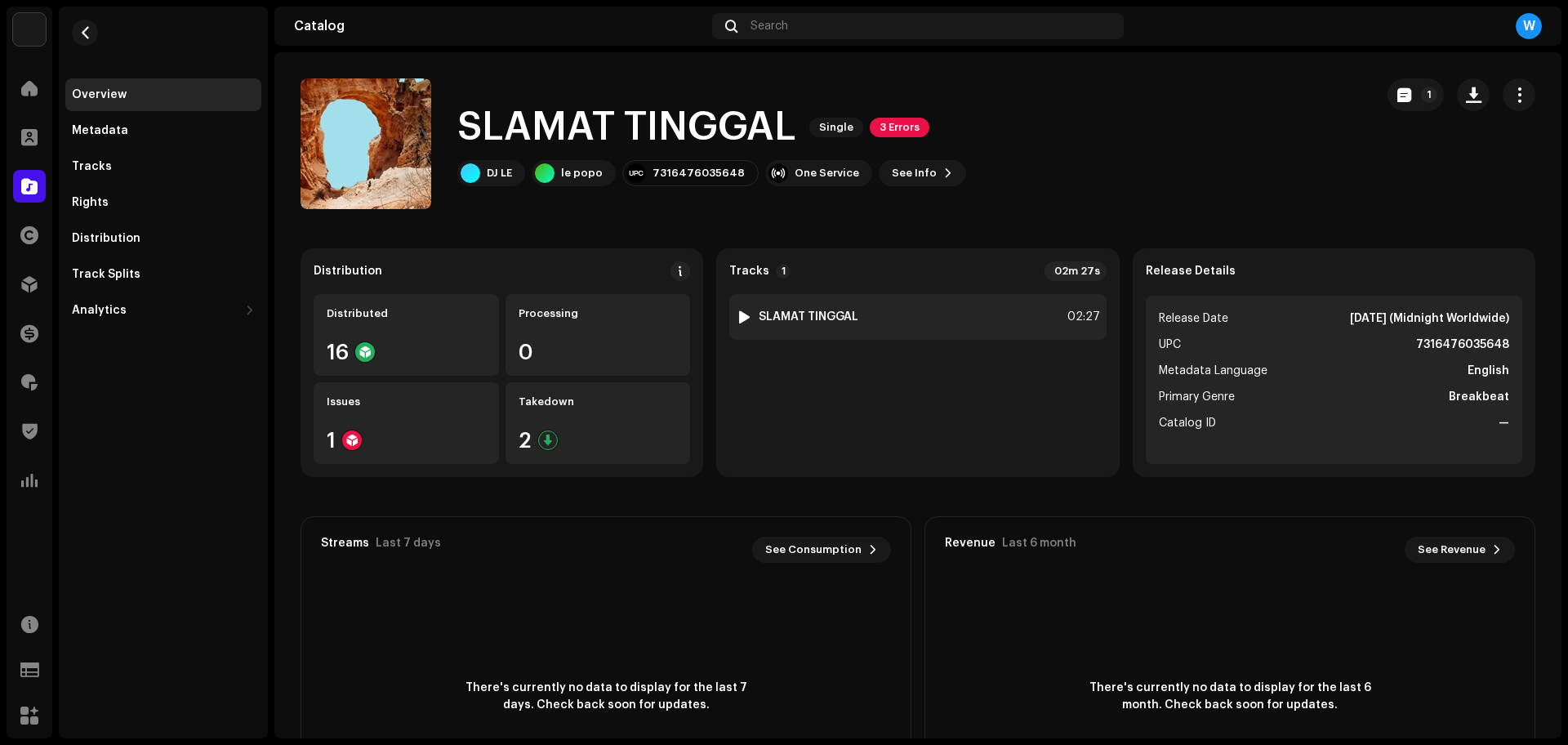
click at [738, 318] on div at bounding box center [744, 317] width 12 height 13
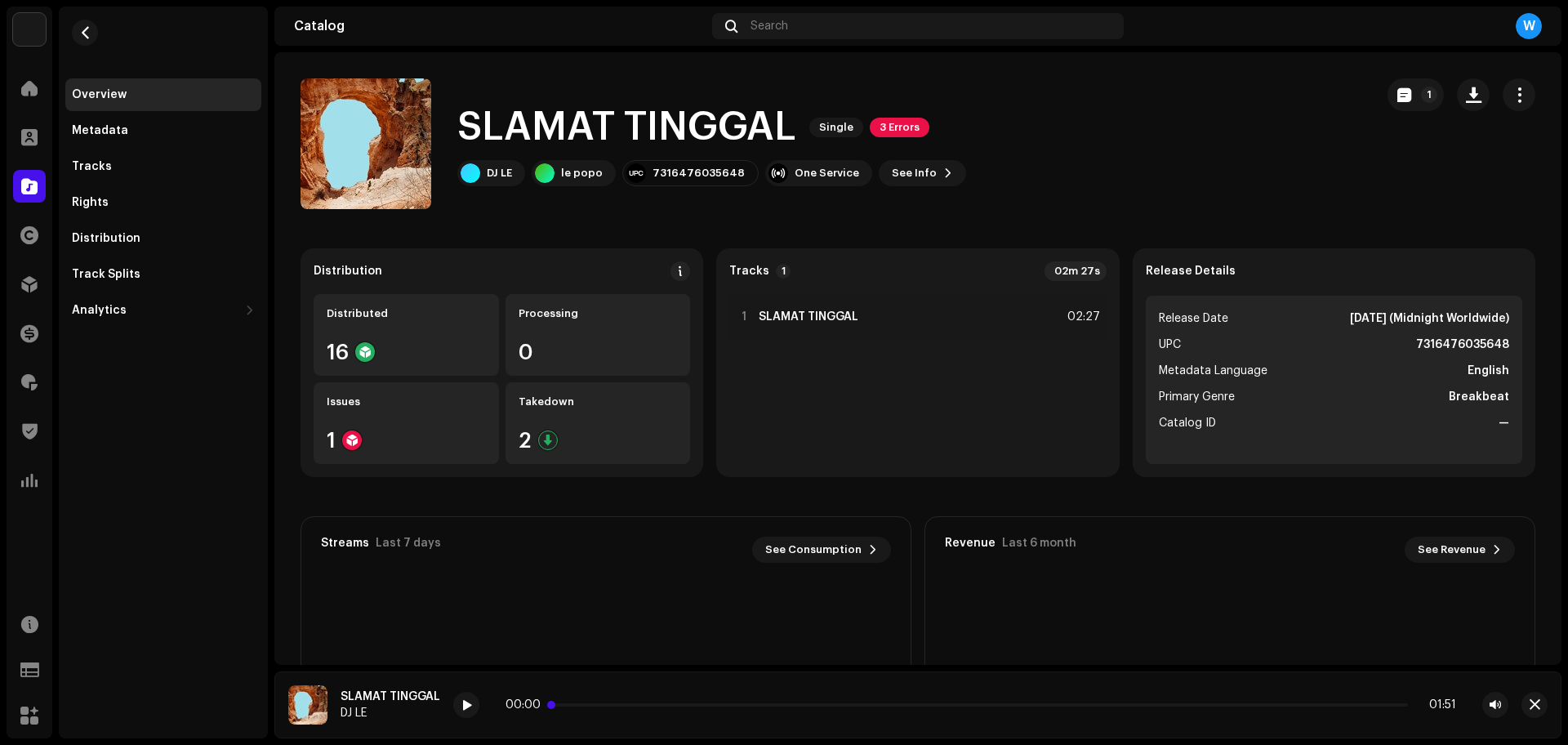
click at [613, 704] on p-slider at bounding box center [981, 705] width 855 height 3
click at [468, 705] on span at bounding box center [467, 706] width 10 height 13
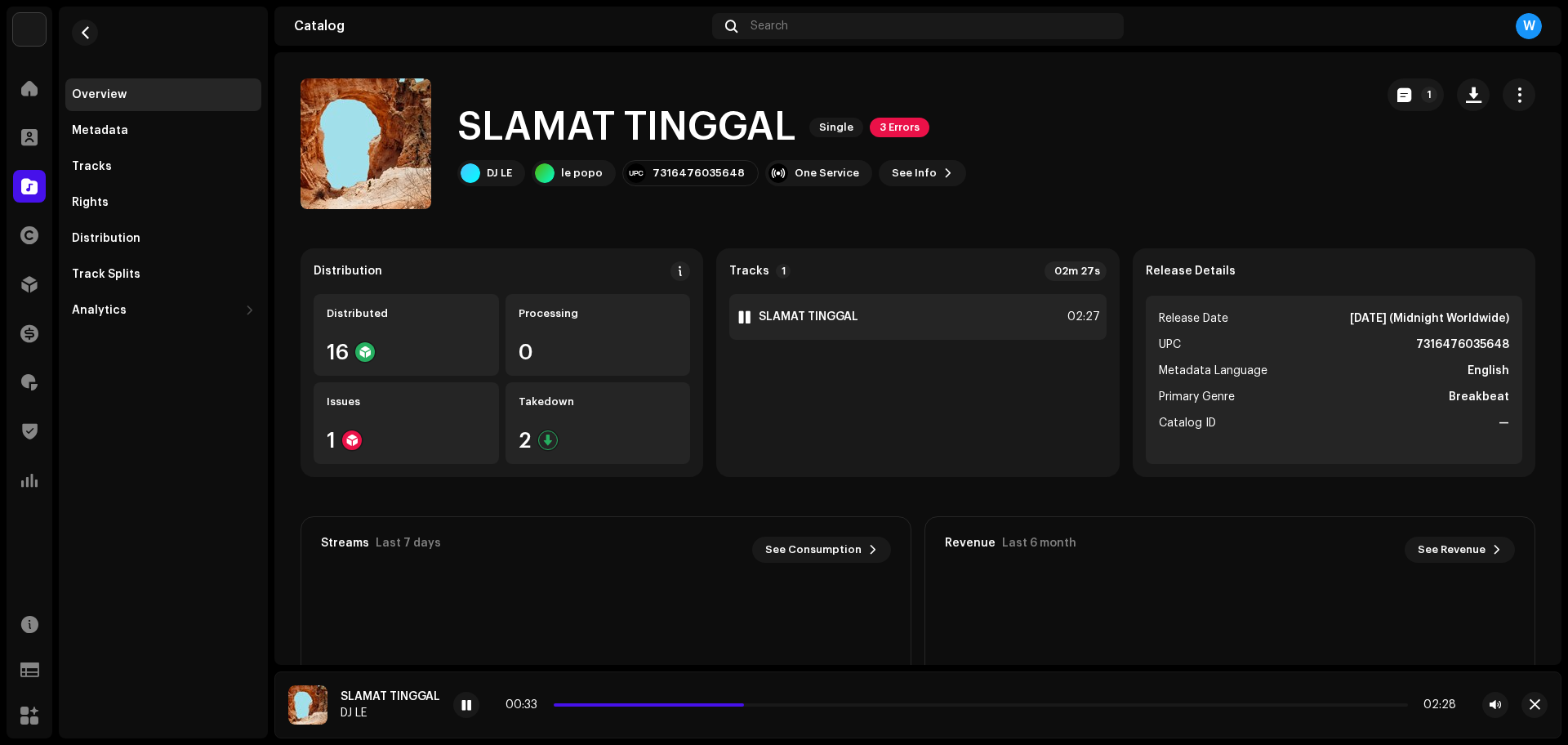
click at [865, 304] on div "1 SLAMAT TINGGAL 02:27" at bounding box center [917, 316] width 377 height 45
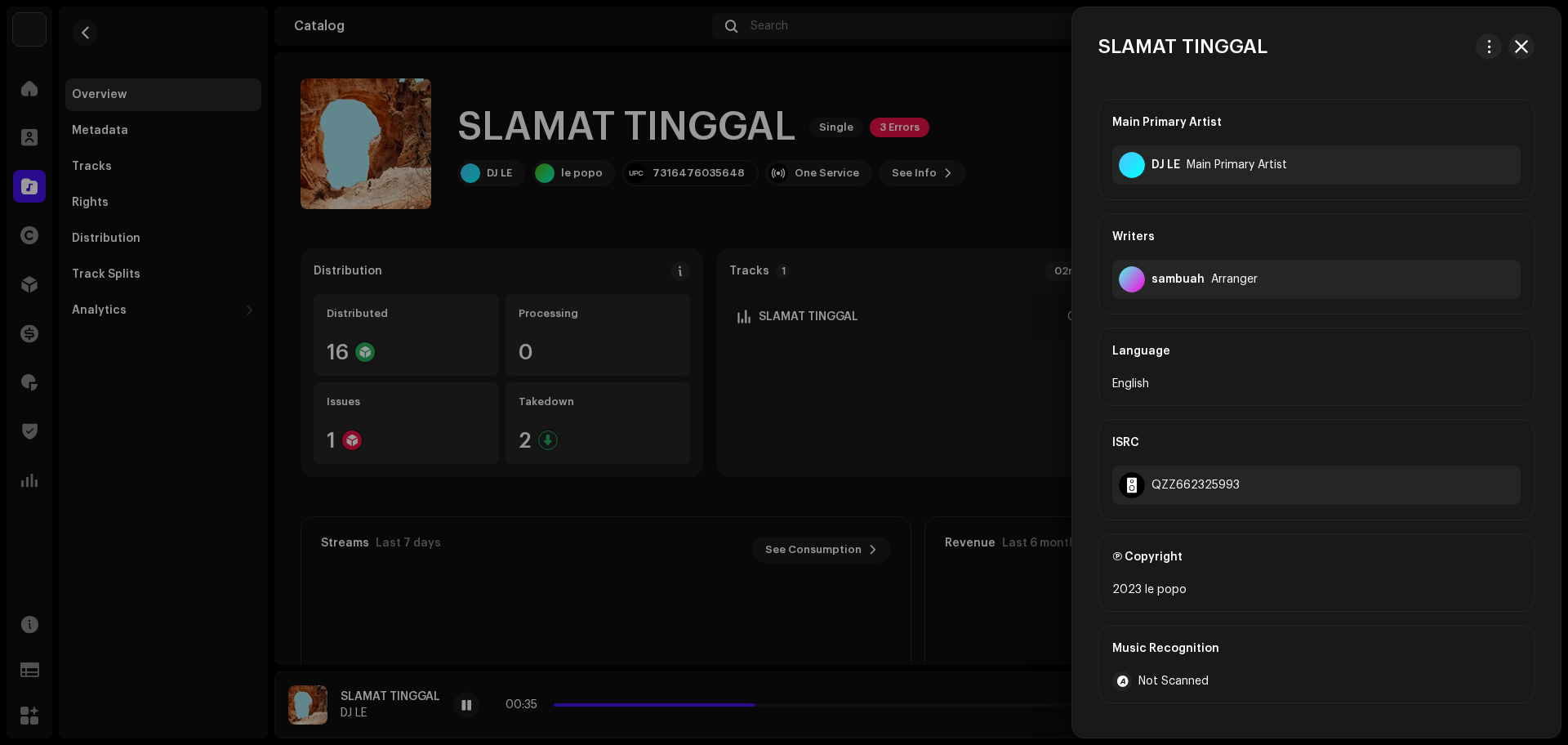
click at [824, 401] on div at bounding box center [784, 372] width 1568 height 745
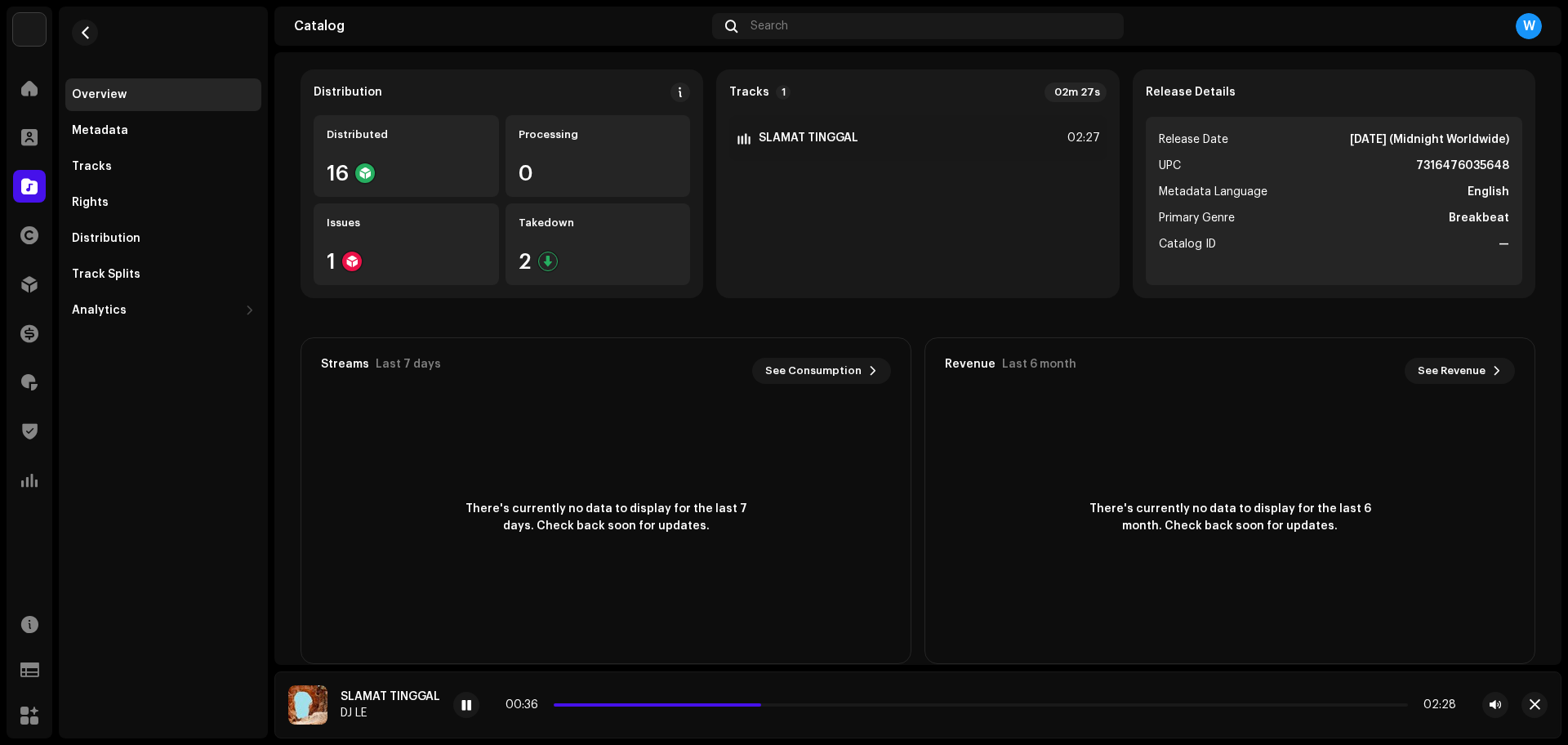
scroll to position [204, 0]
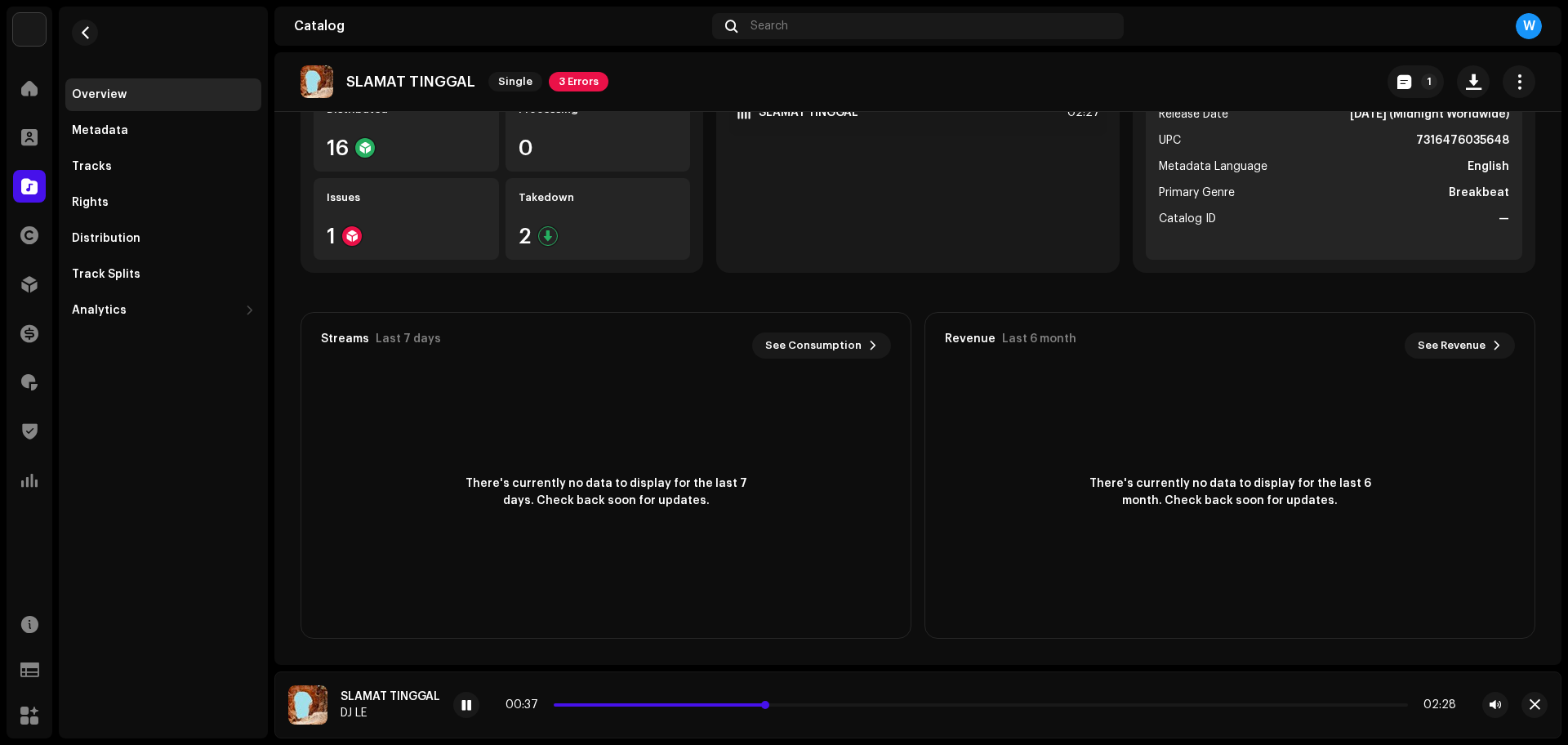
click at [840, 704] on p-slider at bounding box center [981, 705] width 855 height 3
click at [897, 704] on p-slider at bounding box center [981, 705] width 855 height 3
click at [973, 704] on p-slider at bounding box center [981, 705] width 855 height 3
click at [1534, 703] on span "button" at bounding box center [1535, 705] width 11 height 13
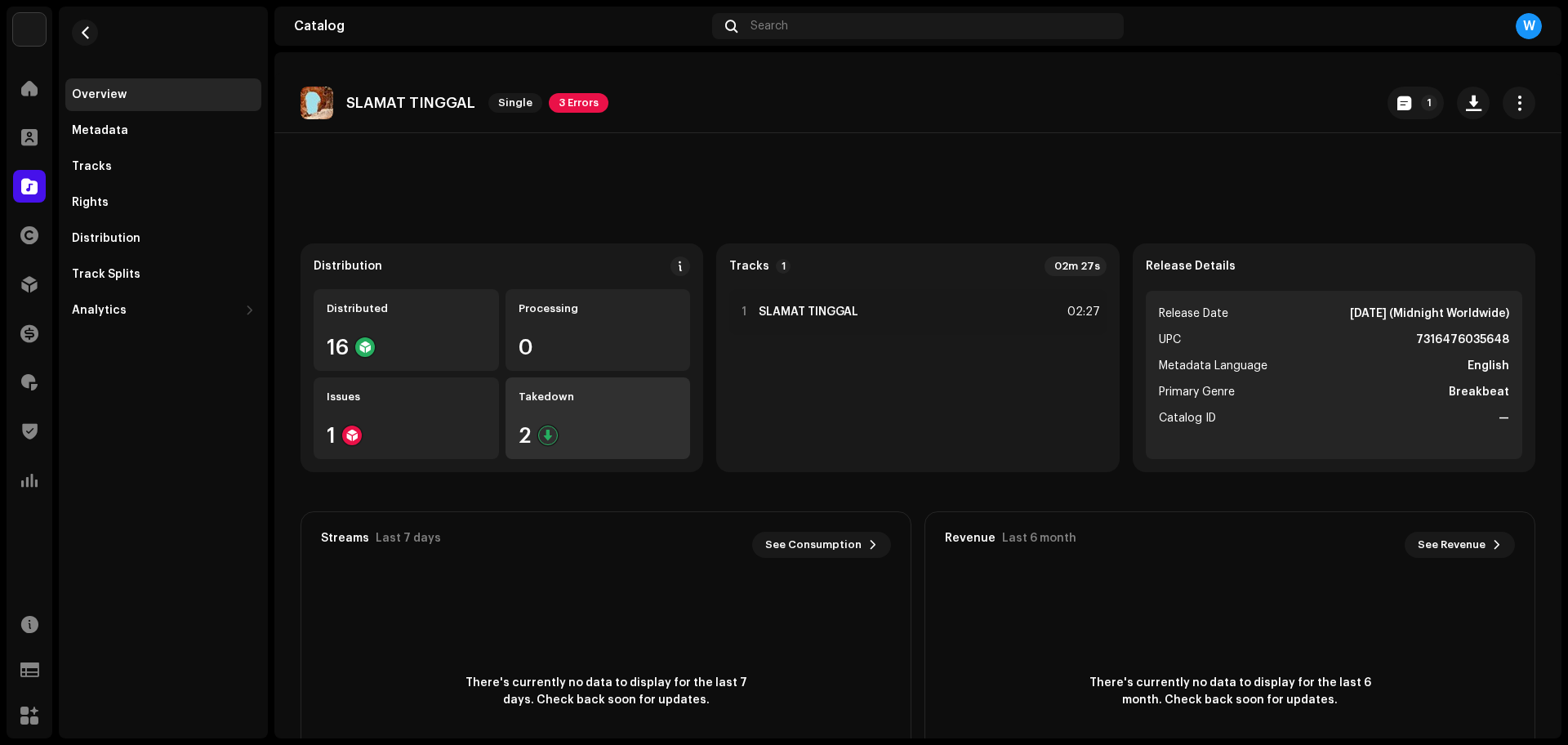
scroll to position [0, 0]
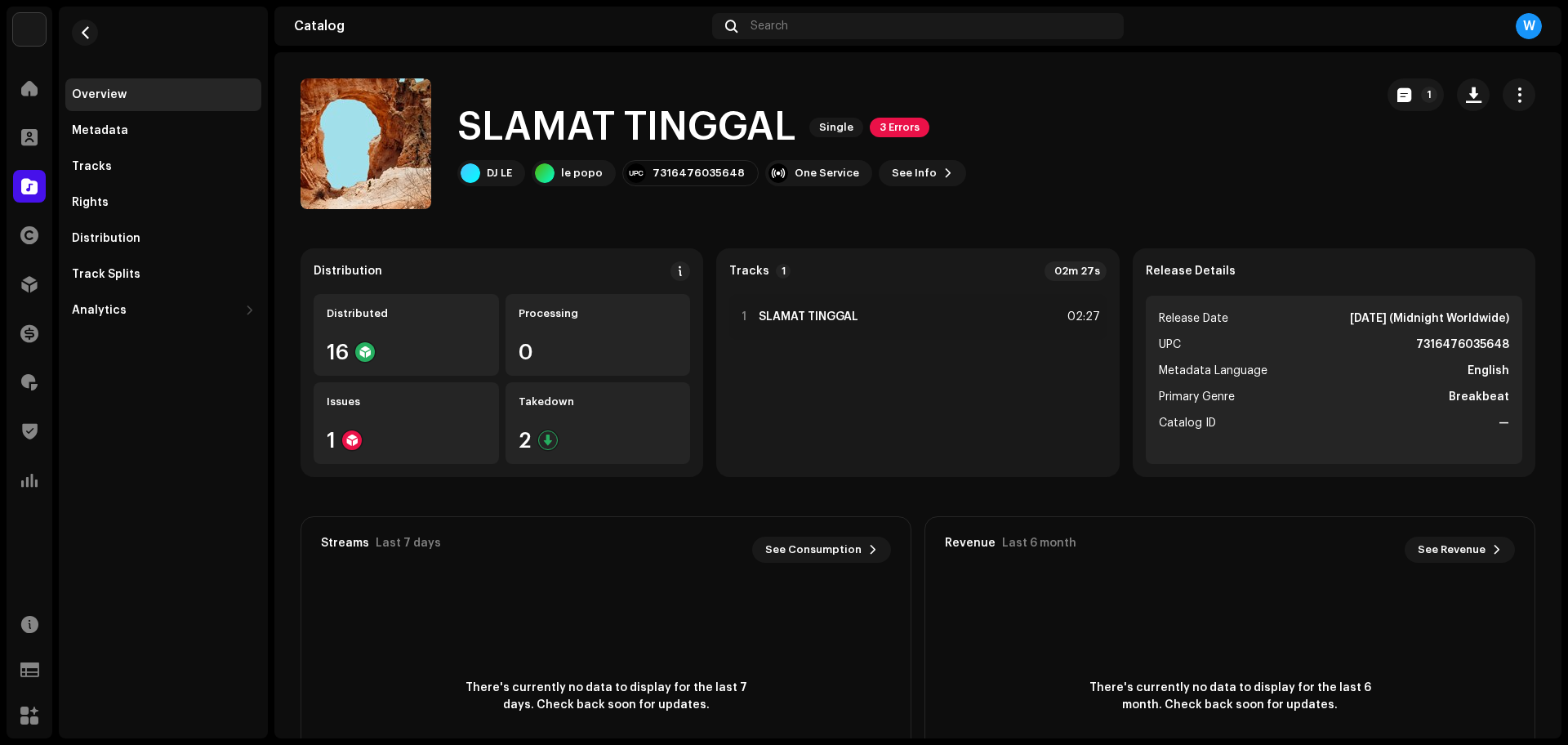
drag, startPoint x: 206, startPoint y: 86, endPoint x: 218, endPoint y: 69, distance: 20.8
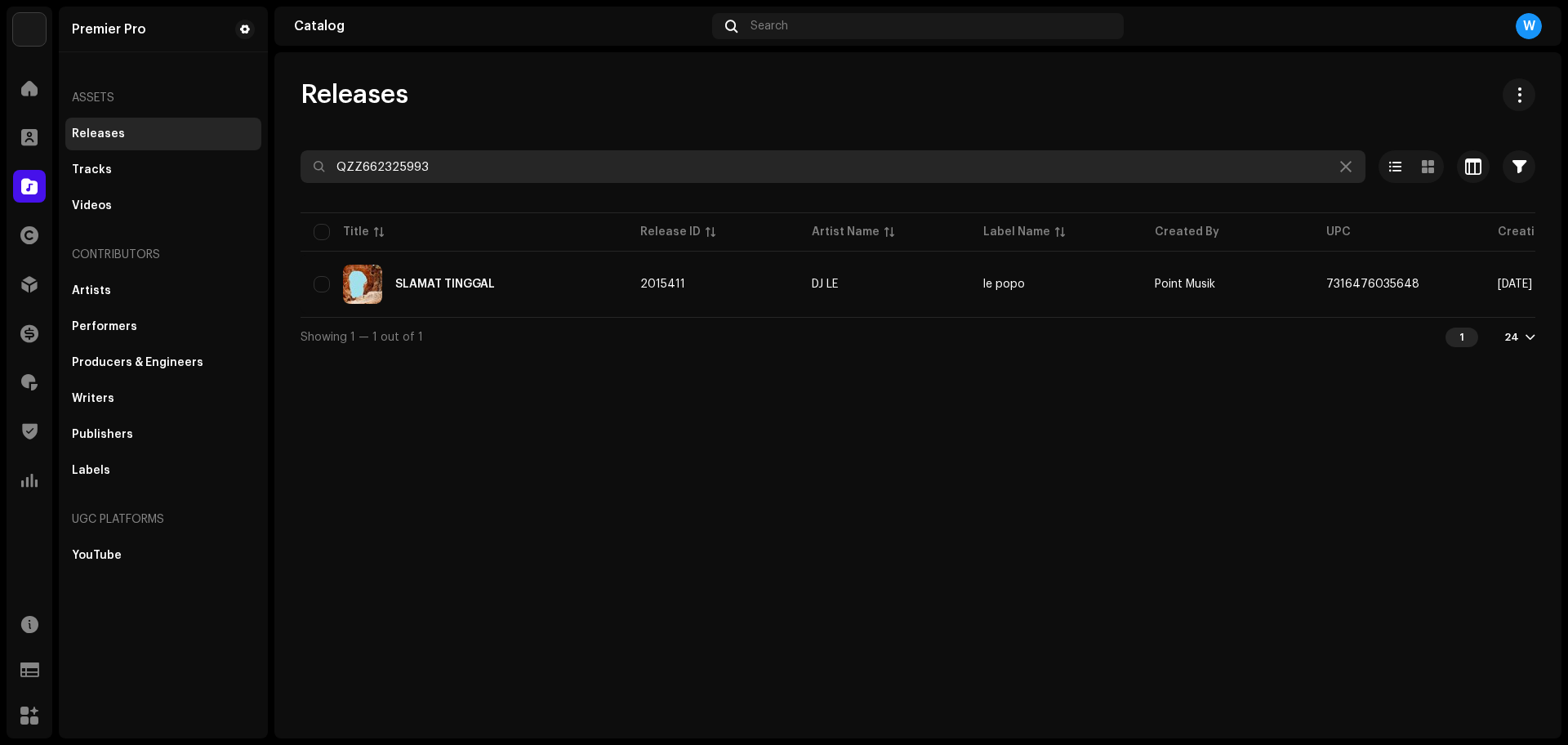
click at [424, 178] on input "QZZ662325993" at bounding box center [833, 167] width 1065 height 33
paste input "6064"
type input "QZZ662326064"
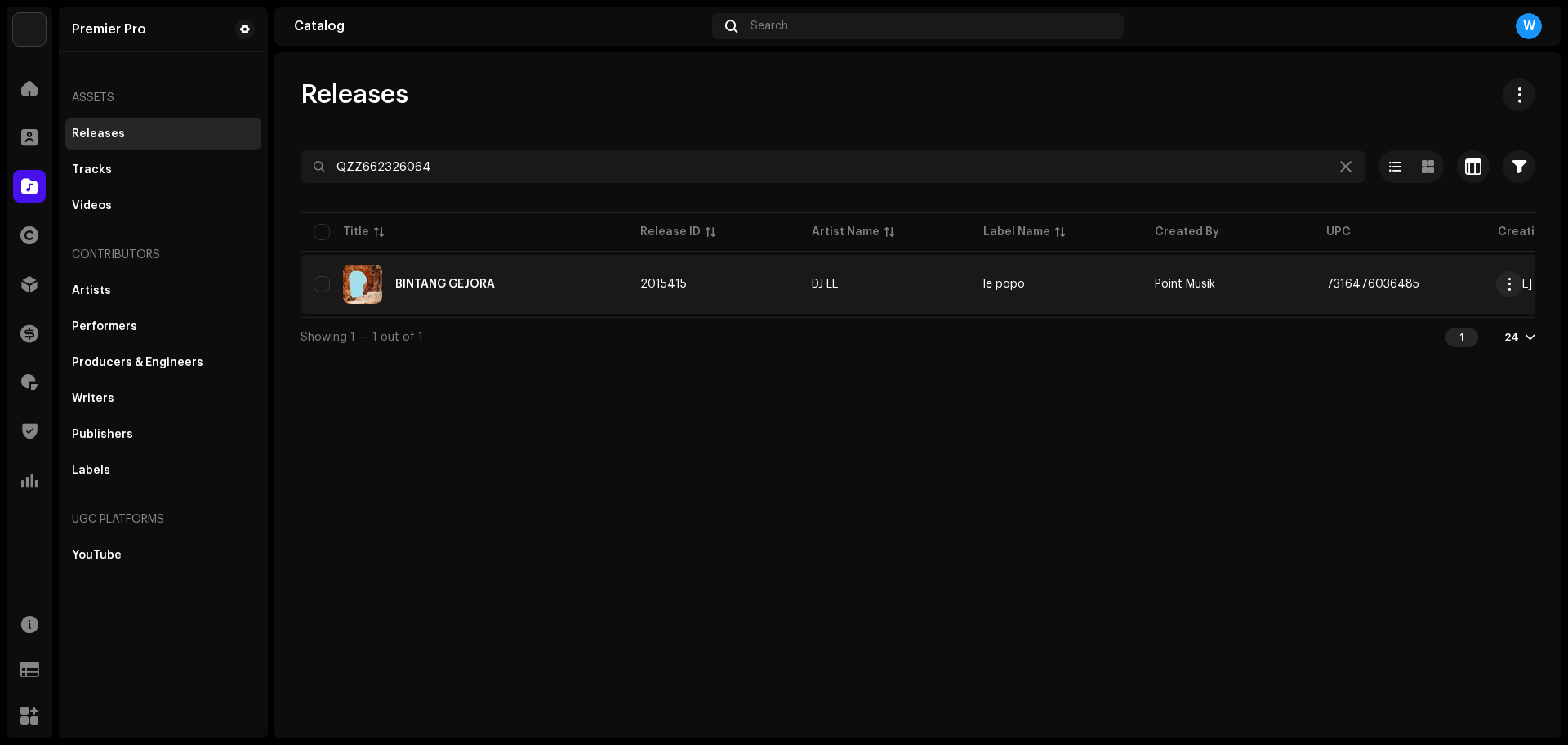
click at [470, 281] on div "BINTANG GEJORA" at bounding box center [445, 284] width 100 height 12
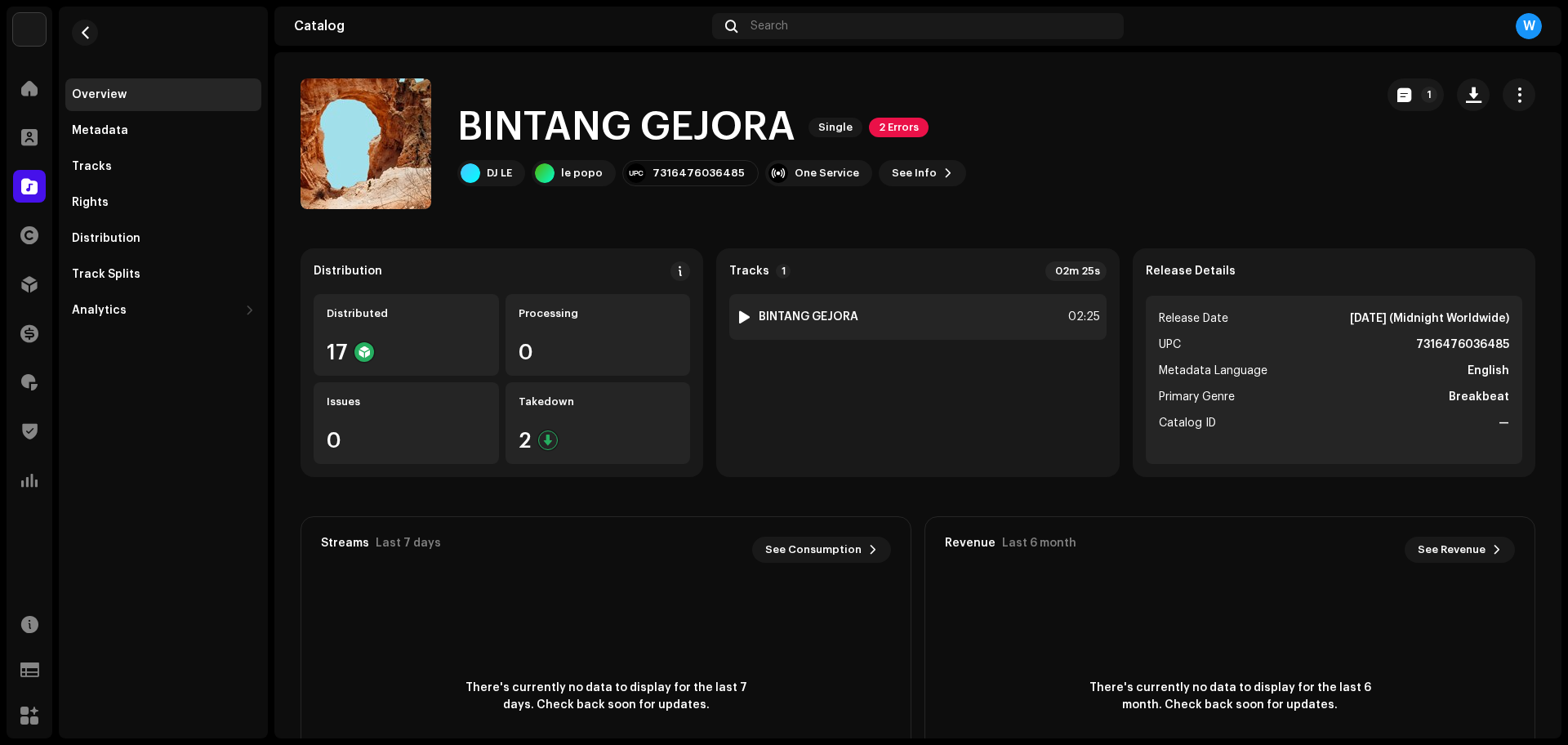
click at [738, 316] on div at bounding box center [744, 317] width 12 height 13
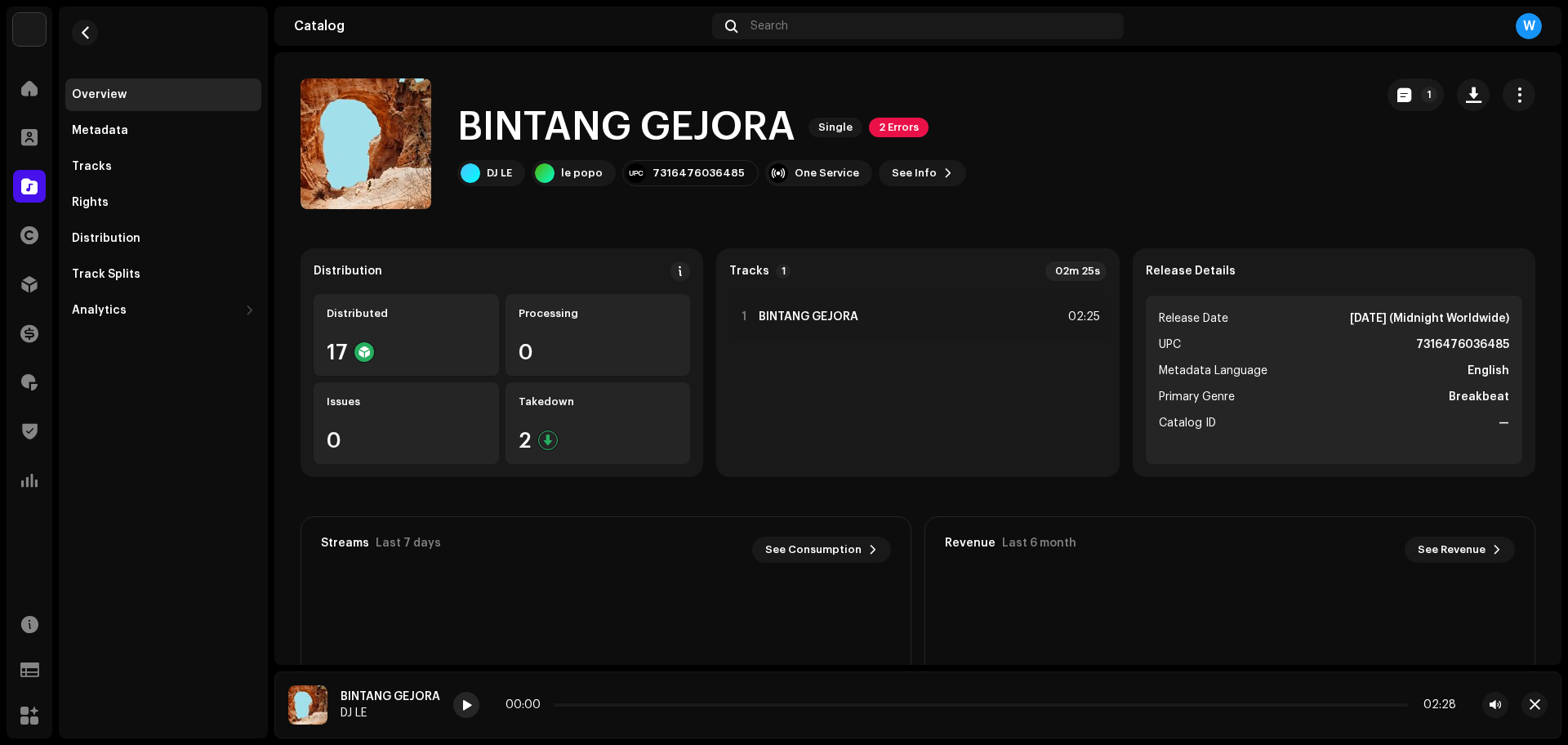
click at [471, 709] on span at bounding box center [467, 706] width 10 height 13
click at [690, 705] on p-slider at bounding box center [980, 705] width 857 height 3
click at [472, 705] on div at bounding box center [467, 705] width 26 height 26
click at [571, 705] on span at bounding box center [639, 705] width 170 height 3
click at [538, 588] on div "There's currently no data to display for the last 7 days. Check back soon for u…" at bounding box center [606, 696] width 609 height 229
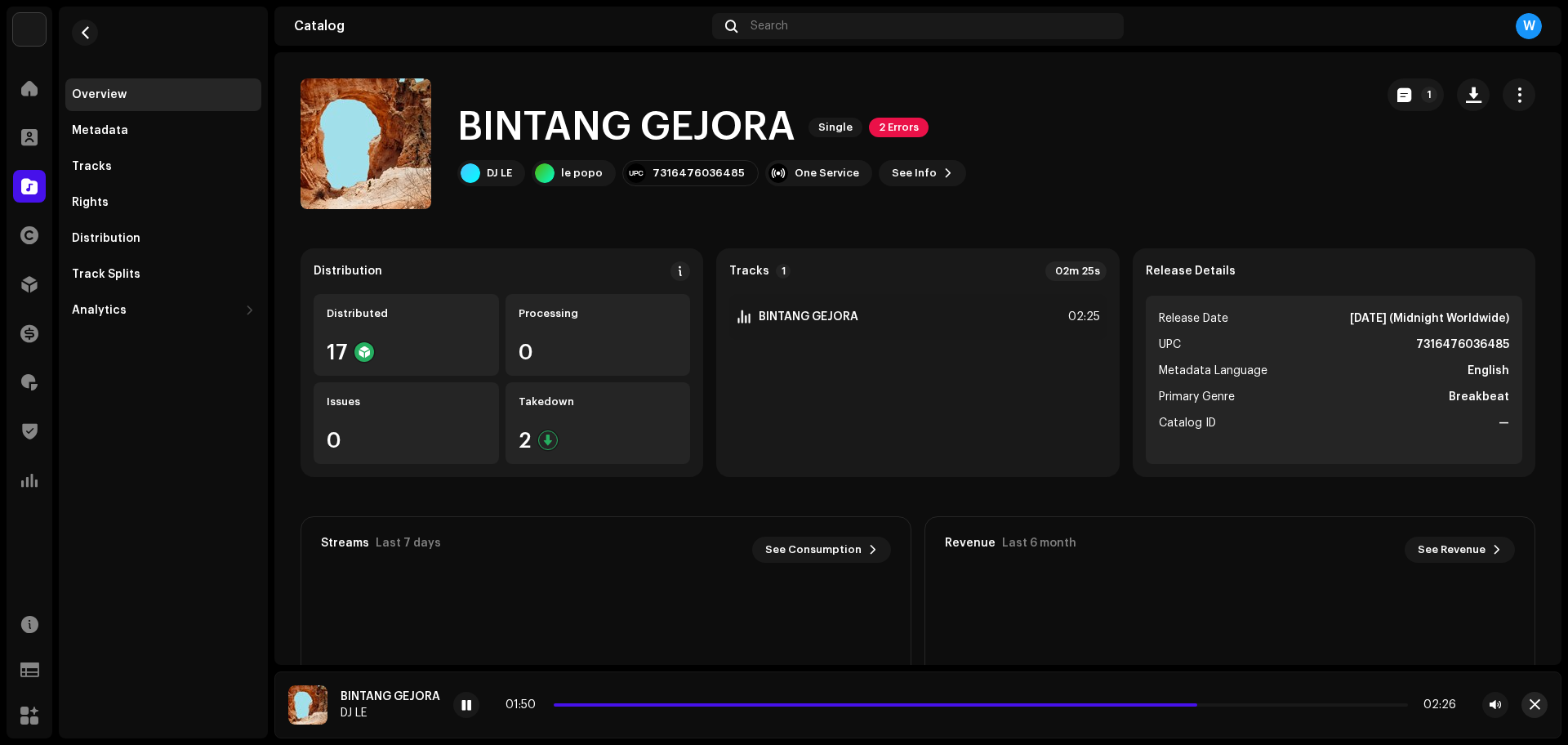
click at [1536, 704] on span "button" at bounding box center [1535, 705] width 11 height 13
